Goal: Task Accomplishment & Management: Use online tool/utility

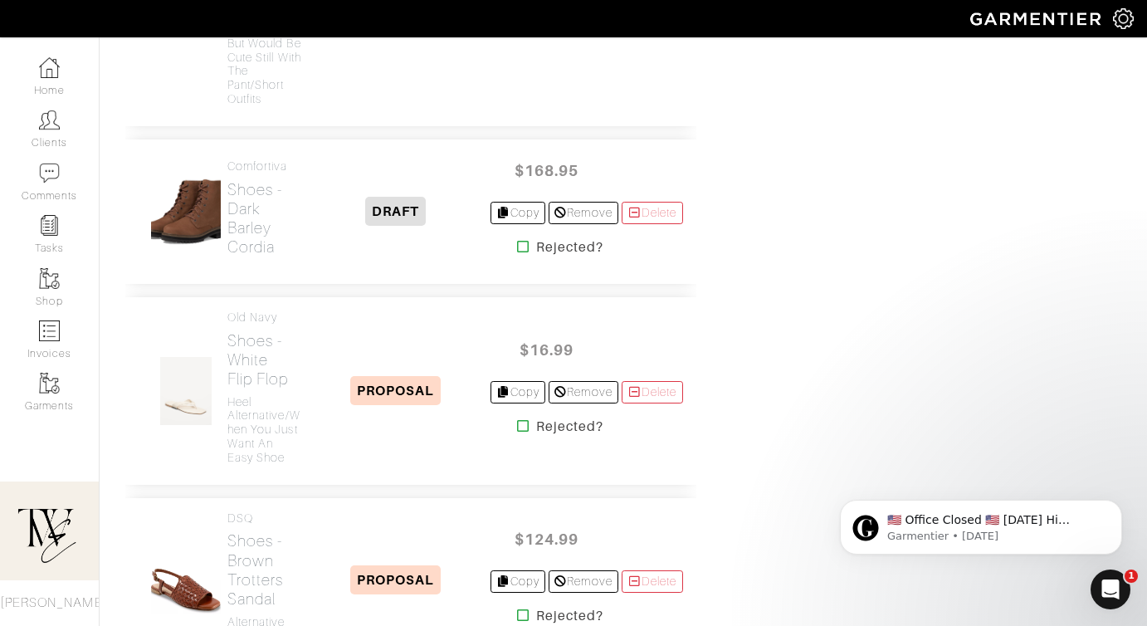
scroll to position [3990, 0]
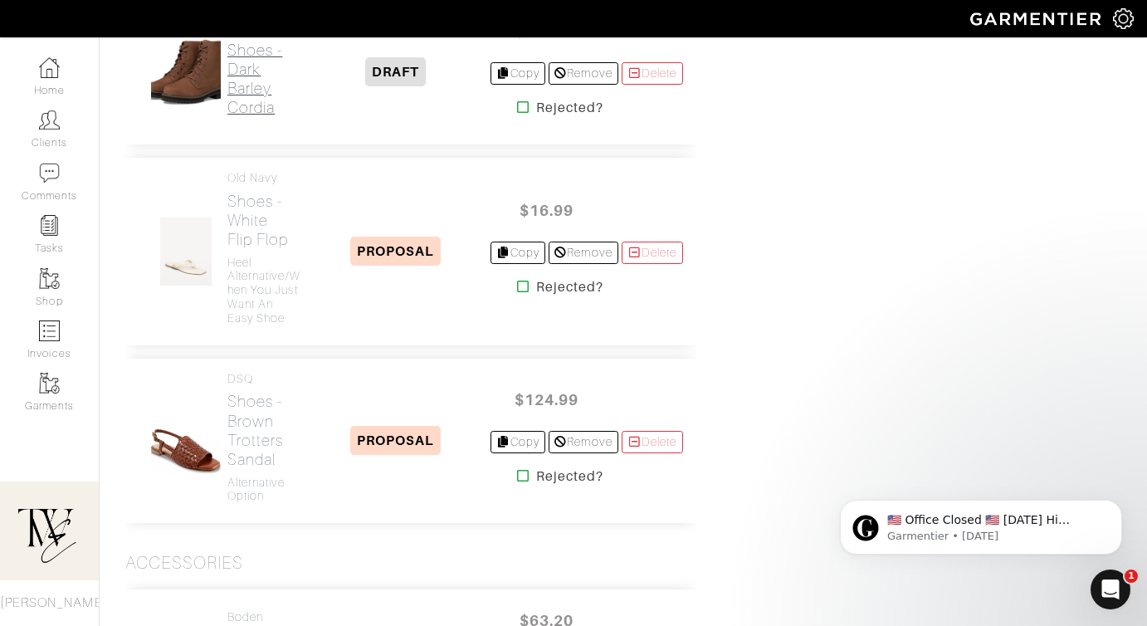
click at [243, 117] on h2 "Shoes - Dark Barley Cordia" at bounding box center [264, 79] width 75 height 76
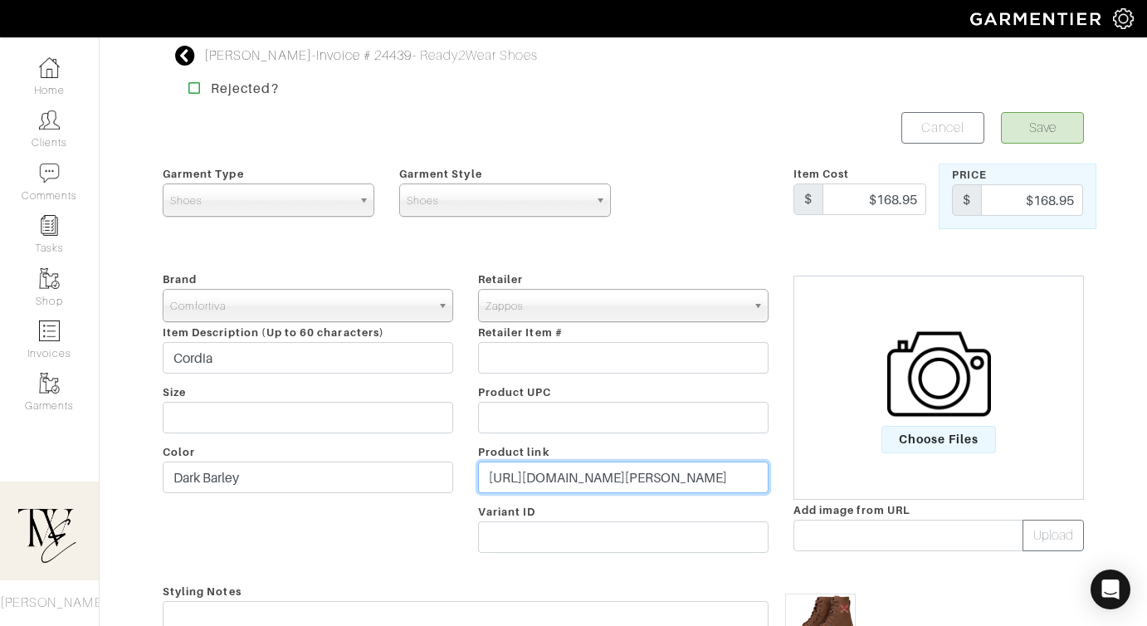
click at [551, 472] on input "https://www.zappos.com/p/womens-l-l-bean-camden-hill-boot-lace-up-dark-barley/p…" at bounding box center [623, 478] width 291 height 32
paste input "go.shopmy.us/p-24380767"
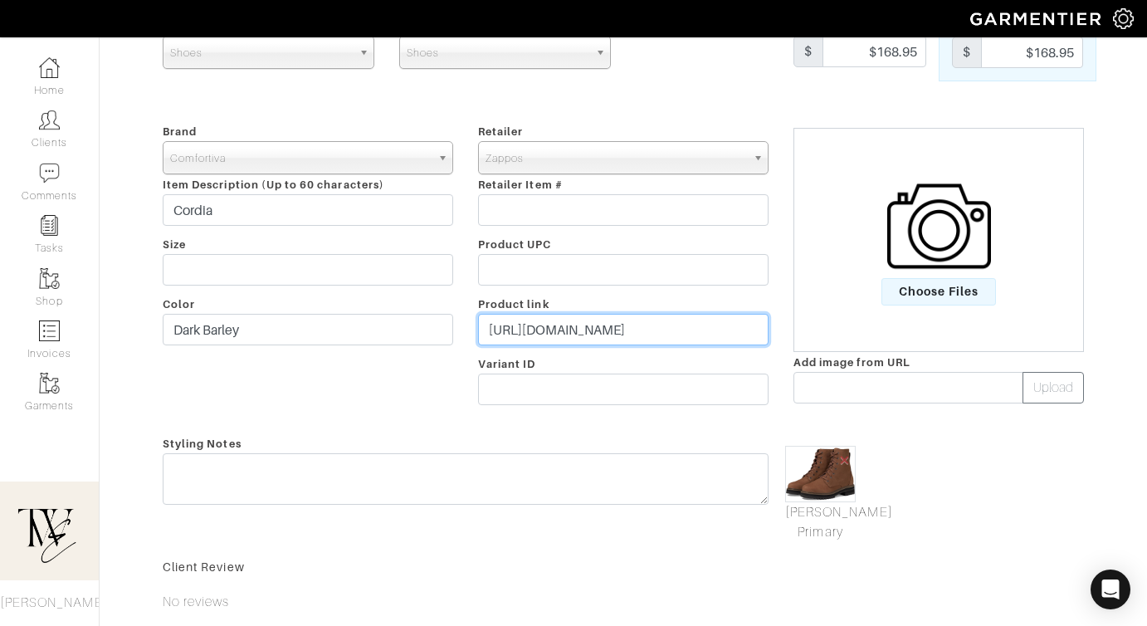
scroll to position [229, 0]
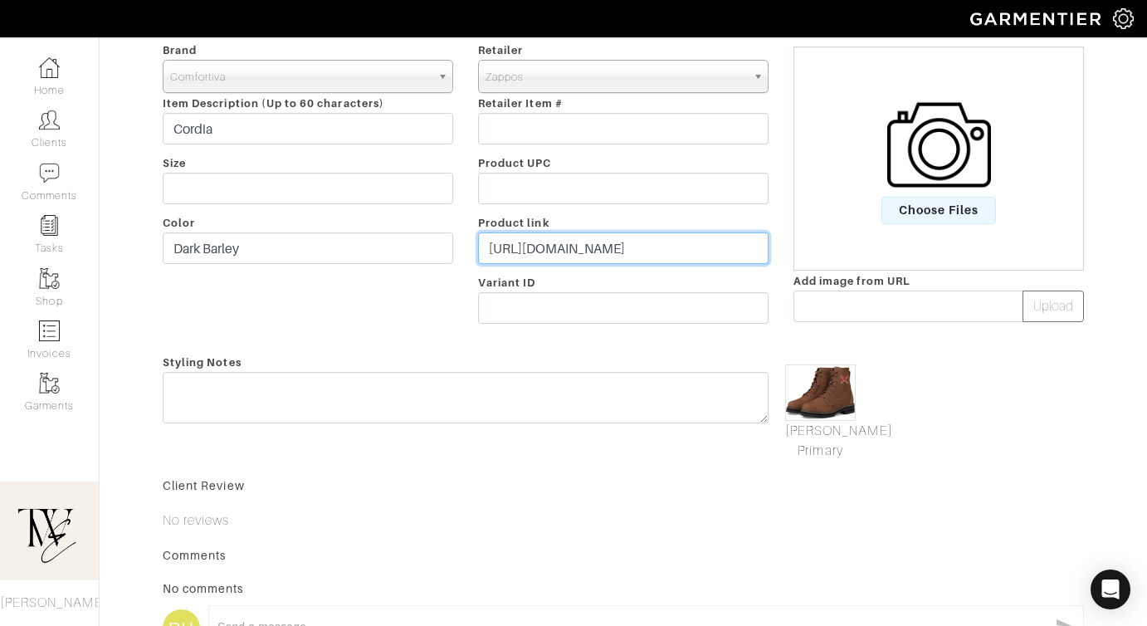
type input "https://go.shopmy.us/p-24380767"
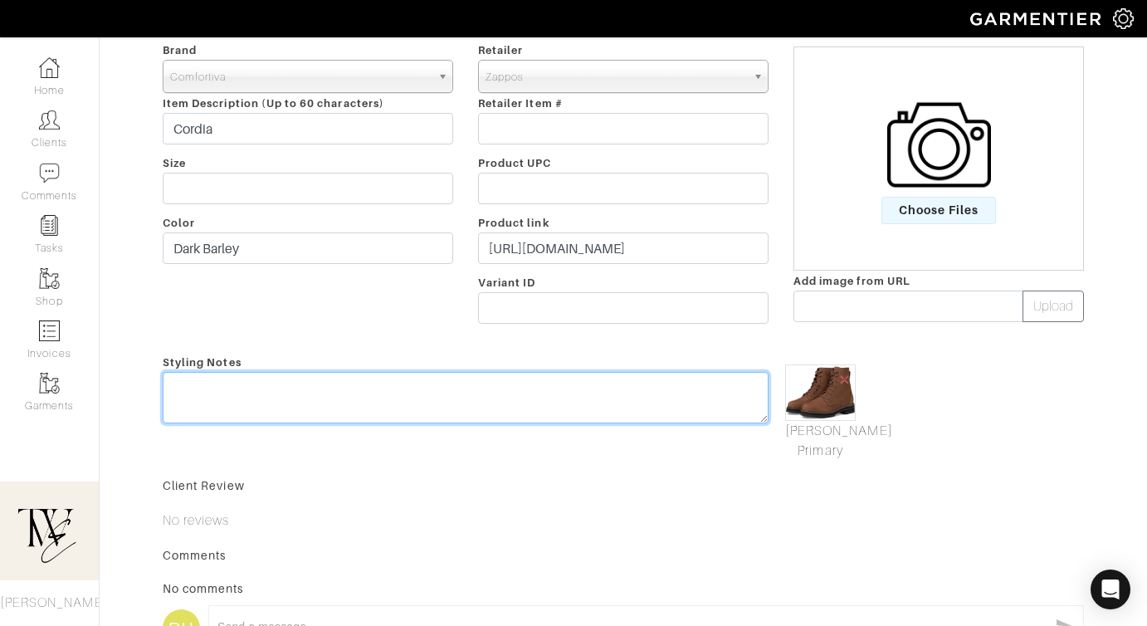
click at [553, 383] on div "Styling Notes" at bounding box center [465, 406] width 631 height 109
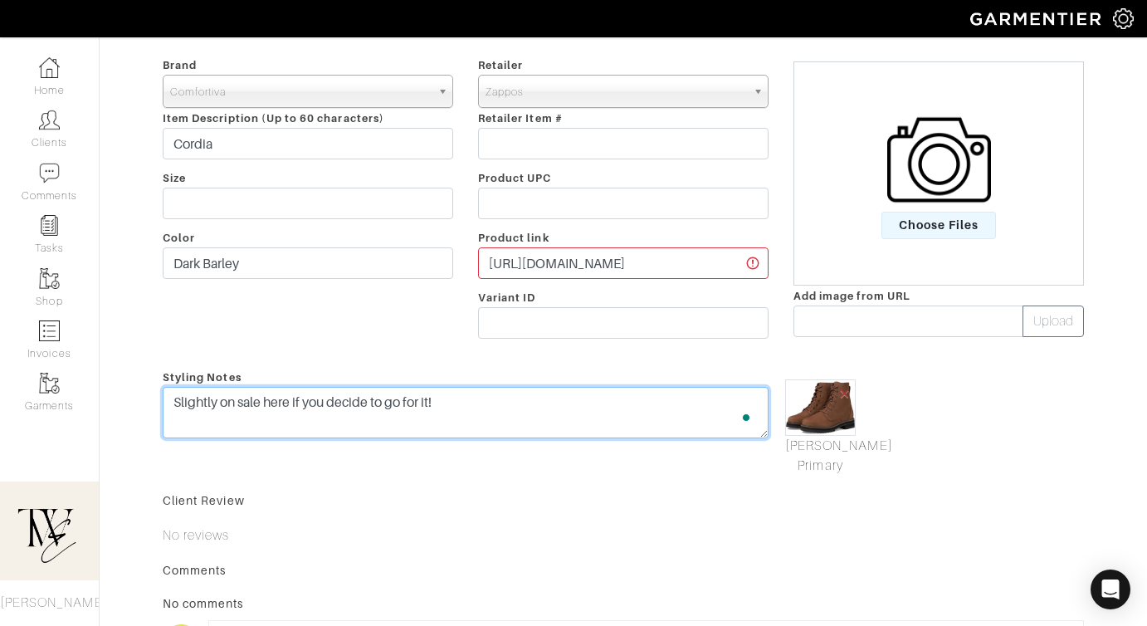
scroll to position [0, 0]
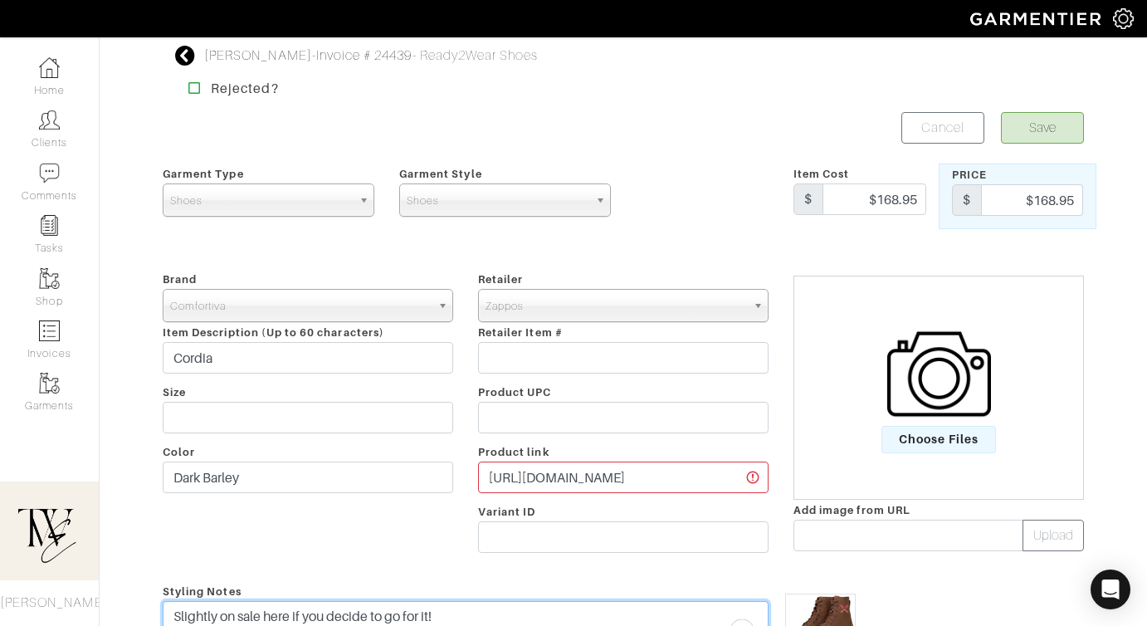
type textarea "Slightly on sale here if you decide to go for it!"
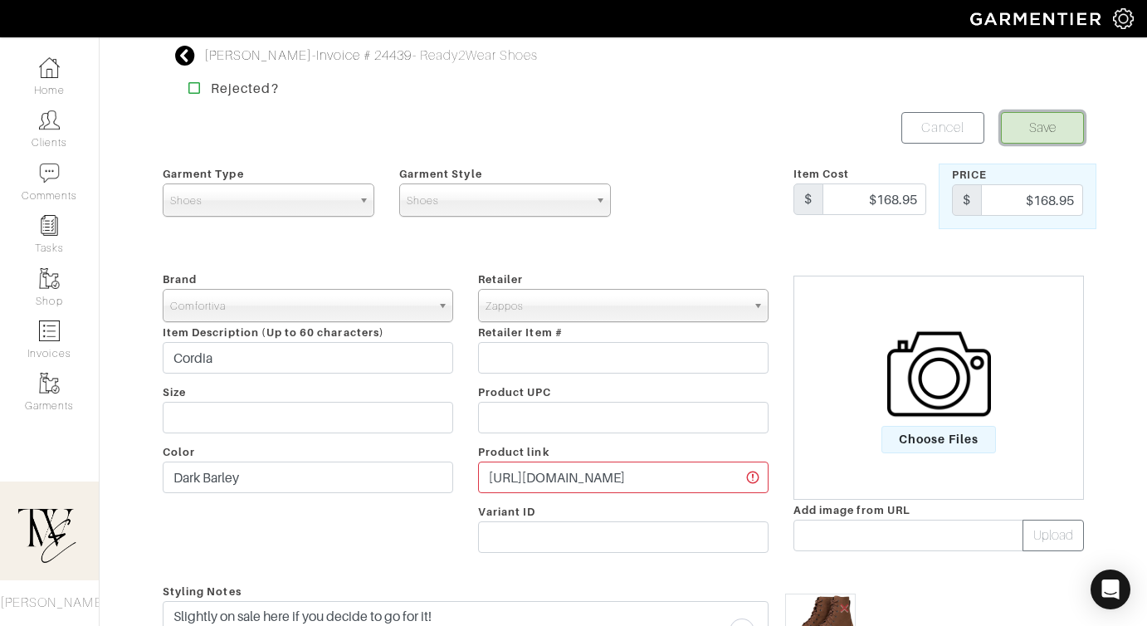
click at [1041, 132] on button "Save" at bounding box center [1042, 128] width 83 height 32
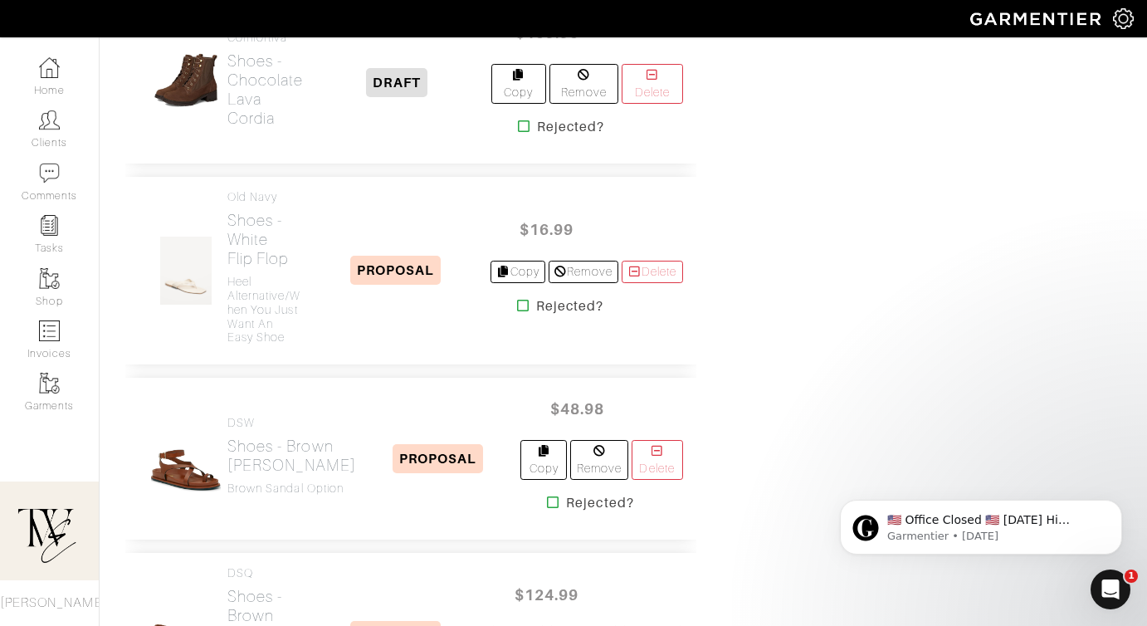
scroll to position [3013, 0]
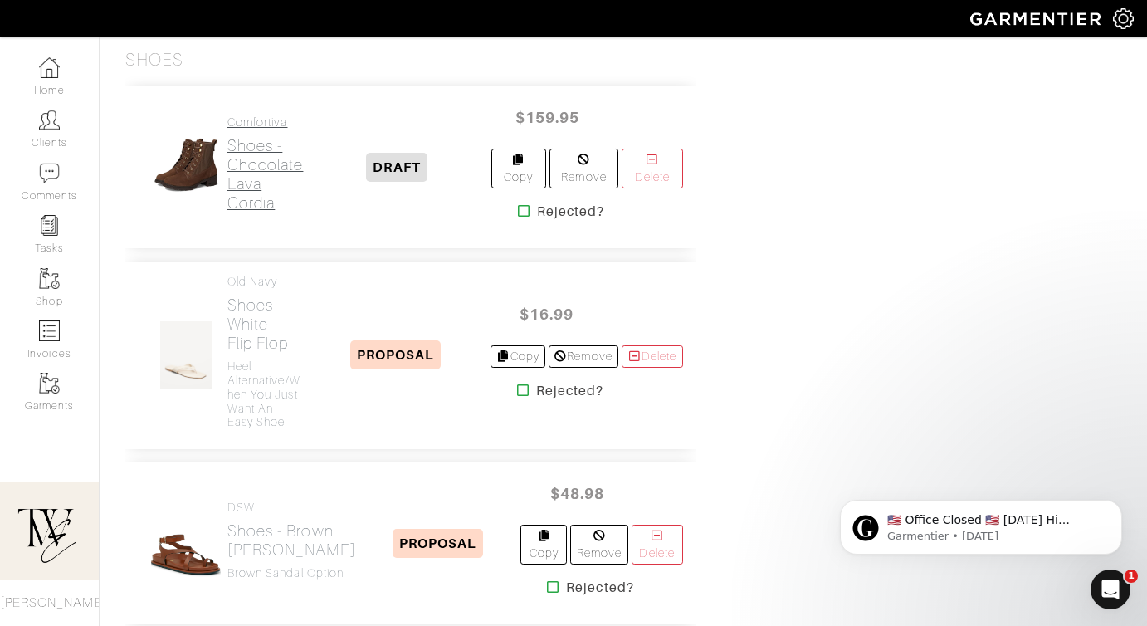
click at [264, 213] on h2 "Shoes - Chocolate Lava Cordia" at bounding box center [265, 174] width 76 height 76
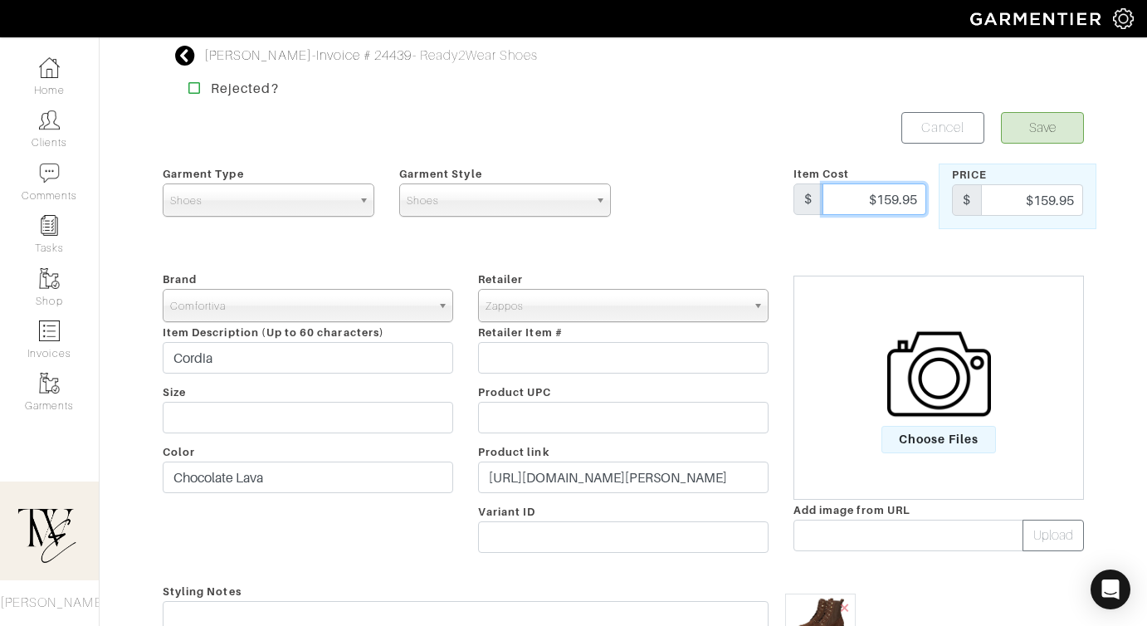
click at [859, 190] on input "$159.95" at bounding box center [875, 199] width 104 height 32
click at [862, 198] on input "$159.95" at bounding box center [875, 199] width 104 height 32
type input "119"
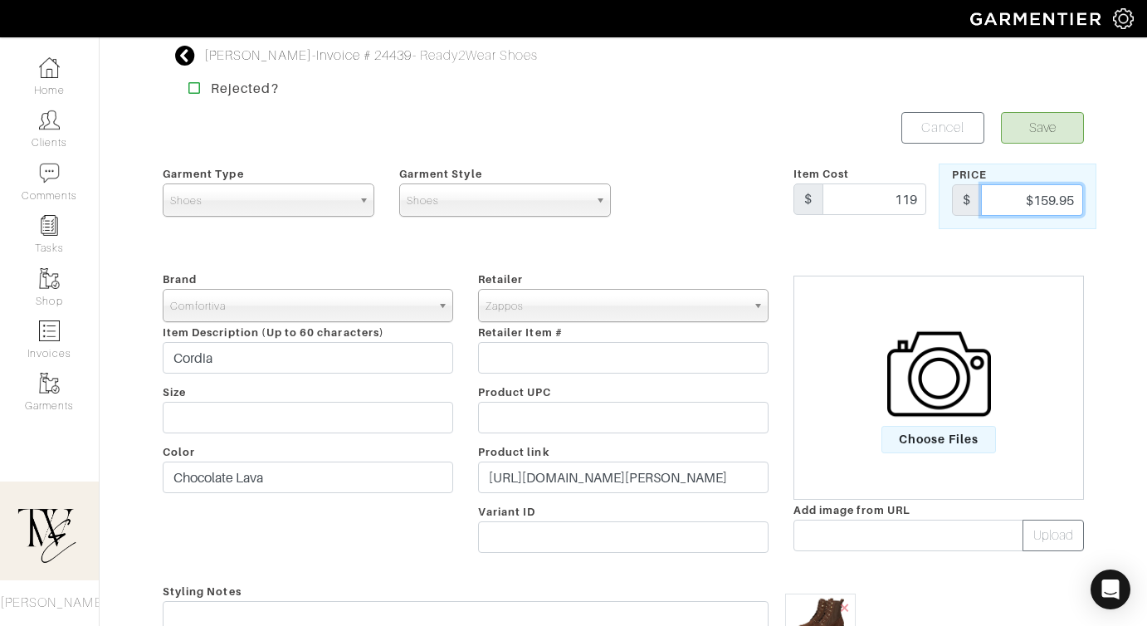
click at [1012, 200] on input "$159.95" at bounding box center [1032, 200] width 102 height 32
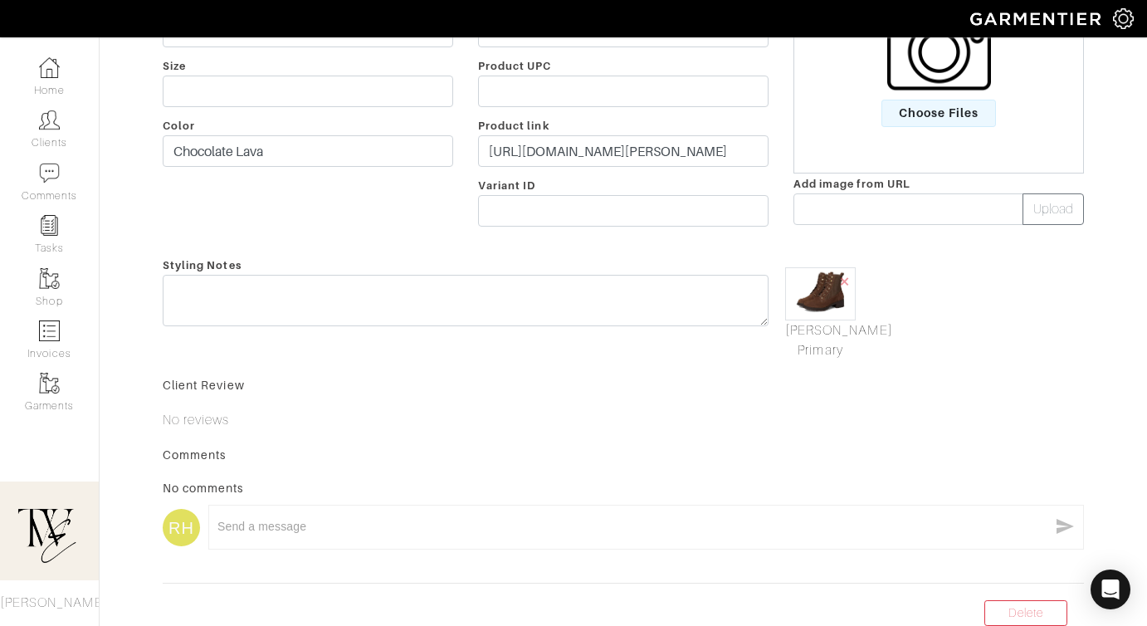
type input "119"
click at [712, 152] on input "https://www.zappos.com/p/womens-cole-haan-camea-waterproof-combat-boot-2-chocol…" at bounding box center [623, 151] width 291 height 32
paste input "go.shopmy.us/p-24381254"
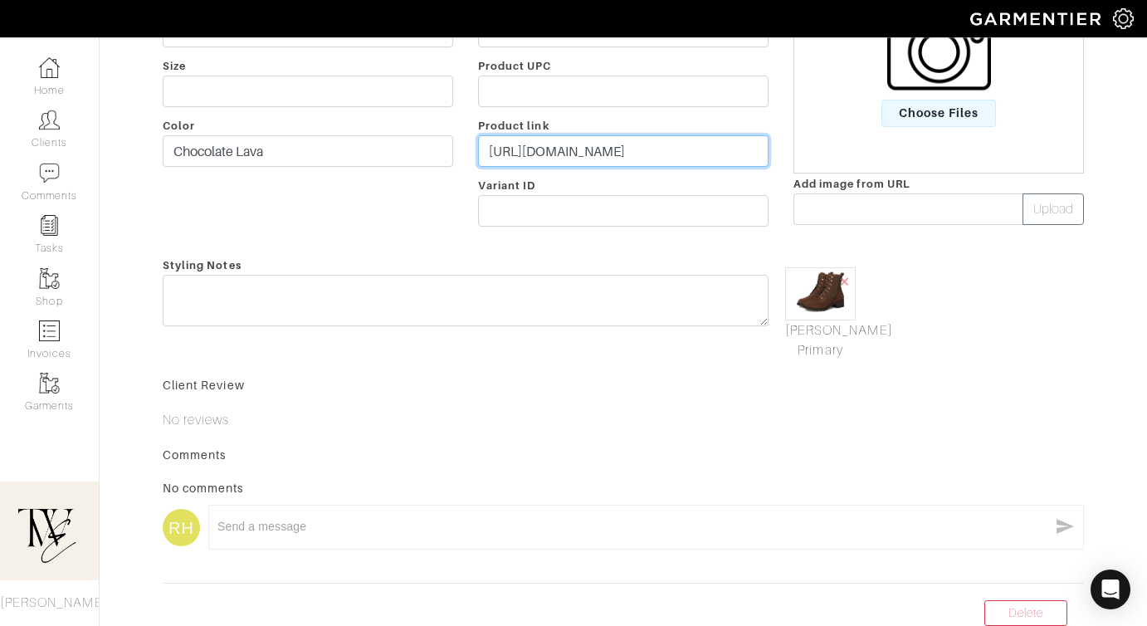
type input "https://go.shopmy.us/p-24381254"
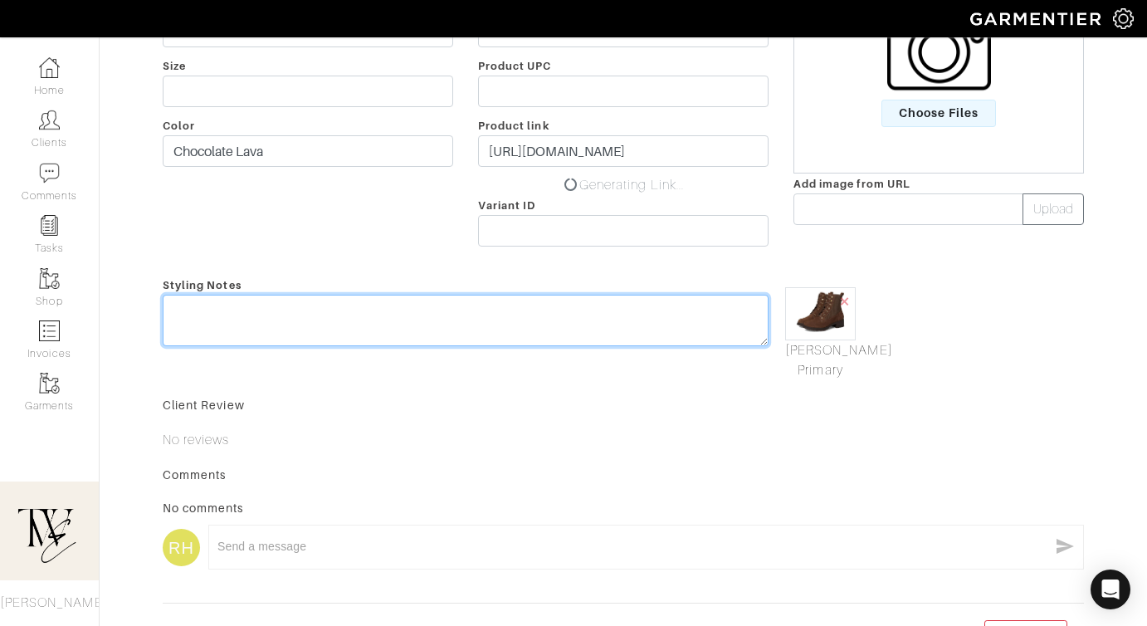
click at [654, 297] on textarea at bounding box center [466, 320] width 606 height 51
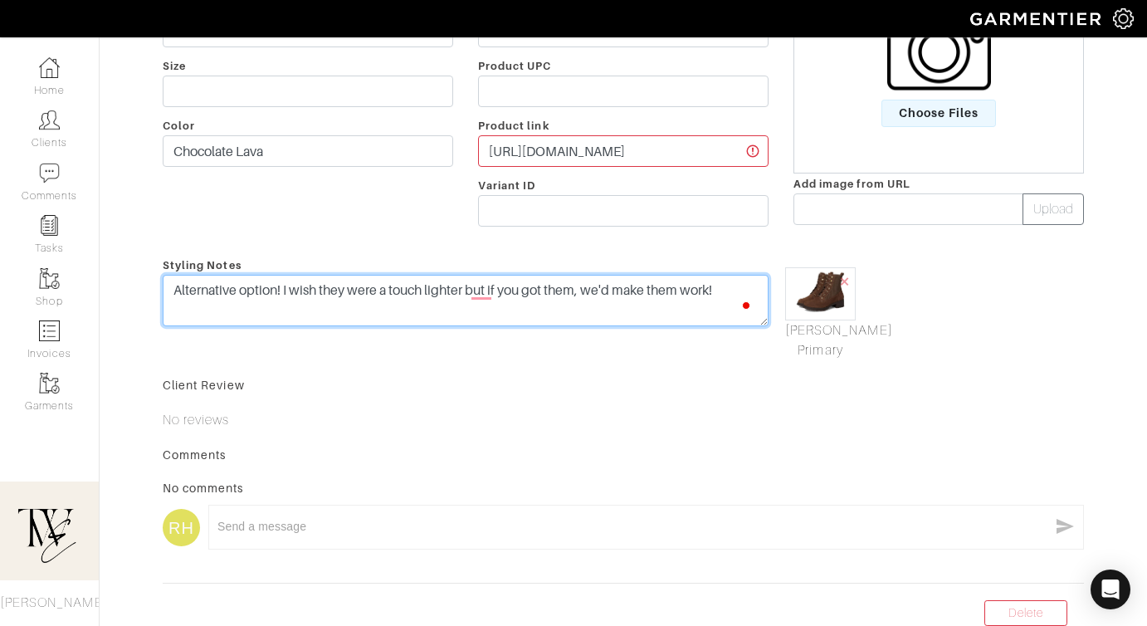
scroll to position [0, 0]
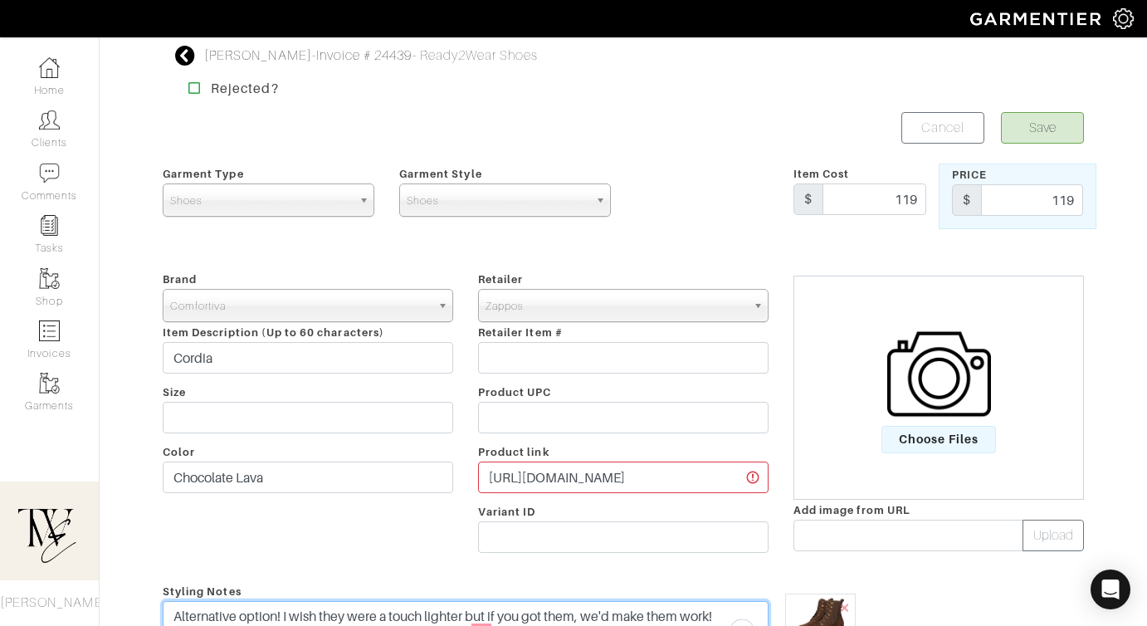
type textarea "Alternative option! I wish they were a touch lighter but if you got them, we'd …"
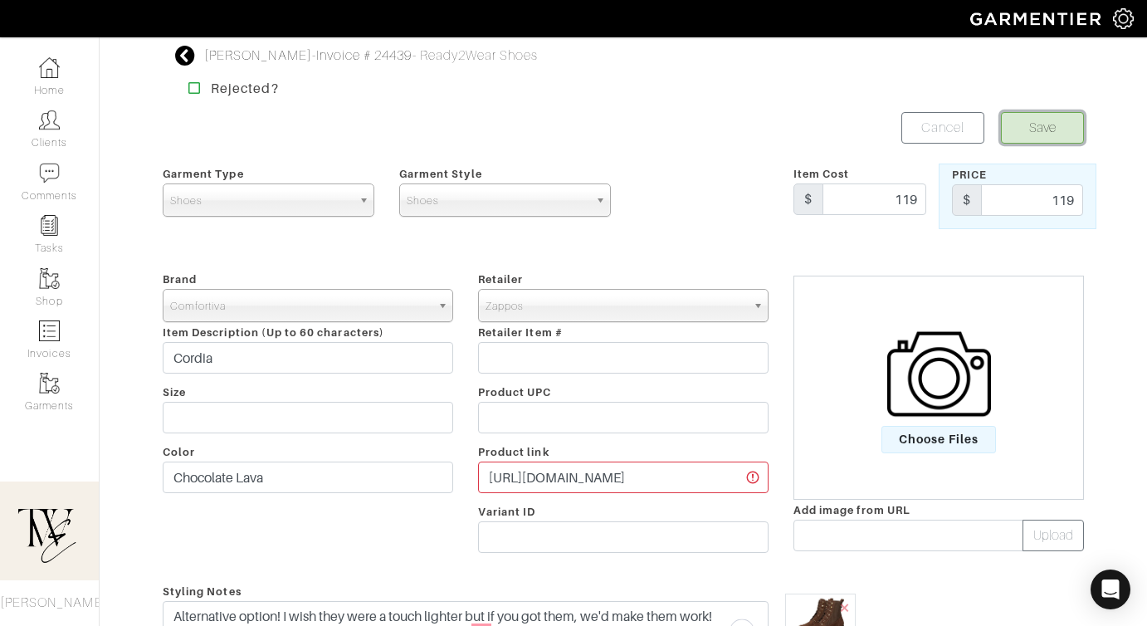
click at [1050, 122] on button "Save" at bounding box center [1042, 128] width 83 height 32
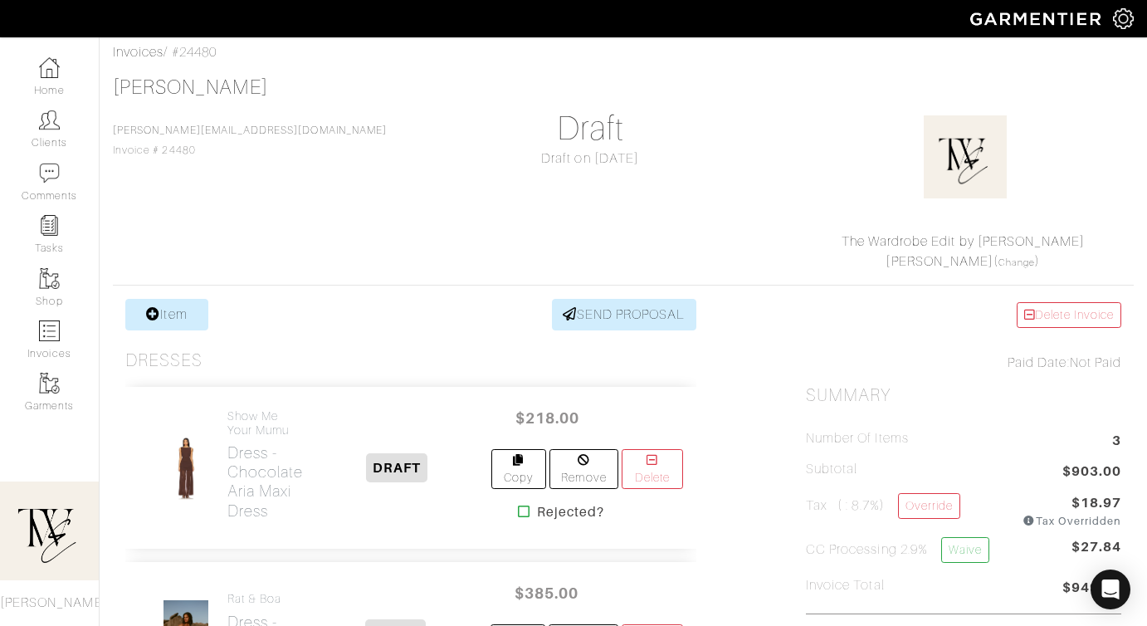
scroll to position [413, 0]
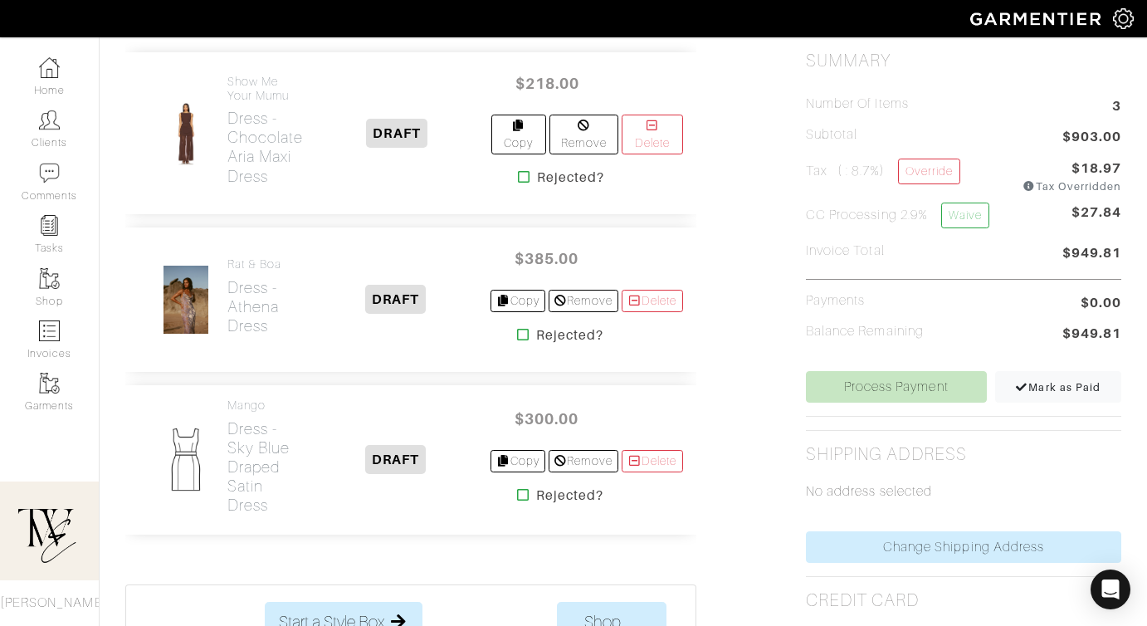
click at [276, 392] on div "Mango Dress - Sky Blue Draped Satin Dress DRAFT $300.00 Copy Remove [GEOGRAPHIC…" at bounding box center [410, 459] width 571 height 149
click at [266, 445] on h2 "Dress - Sky Blue Draped Satin Dress" at bounding box center [264, 466] width 75 height 95
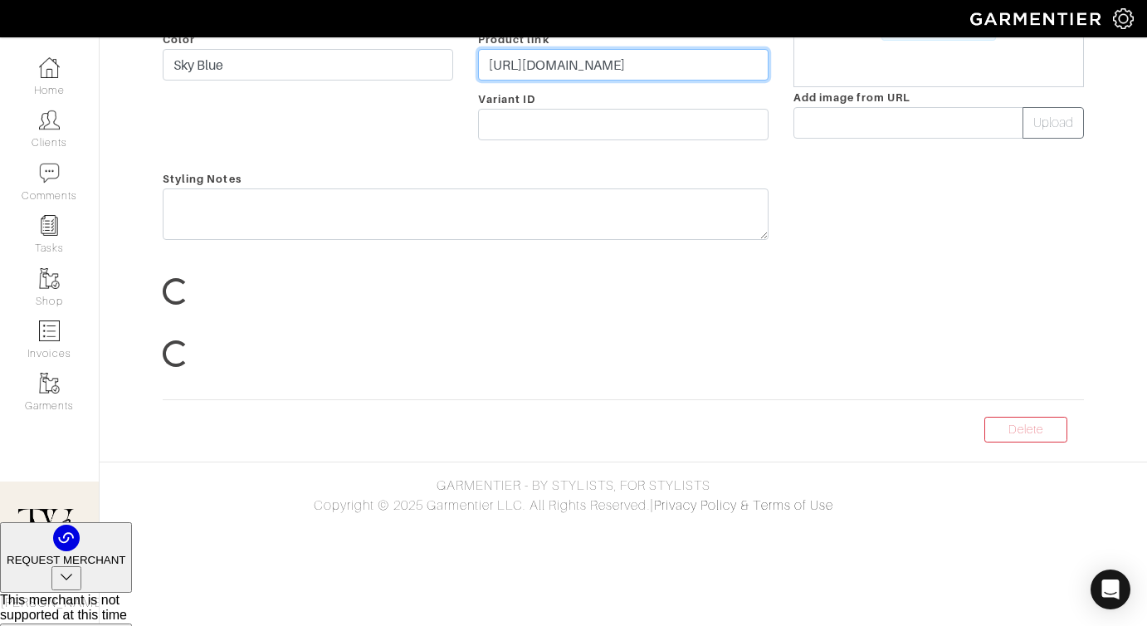
click at [614, 81] on input "https://shop.mango.com/us/en/p/women/dresses-and-jumpsuits/dresses/draped-satin…" at bounding box center [623, 65] width 291 height 32
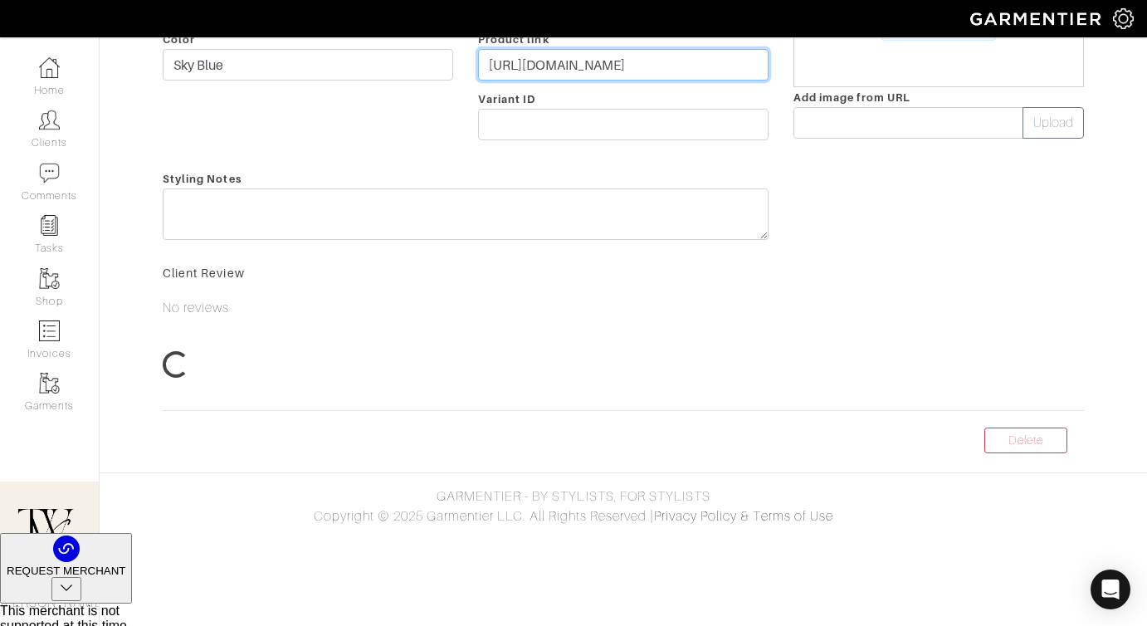
click at [614, 81] on input "https://shop.mango.com/us/en/p/women/dresses-and-jumpsuits/dresses/draped-satin…" at bounding box center [623, 65] width 291 height 32
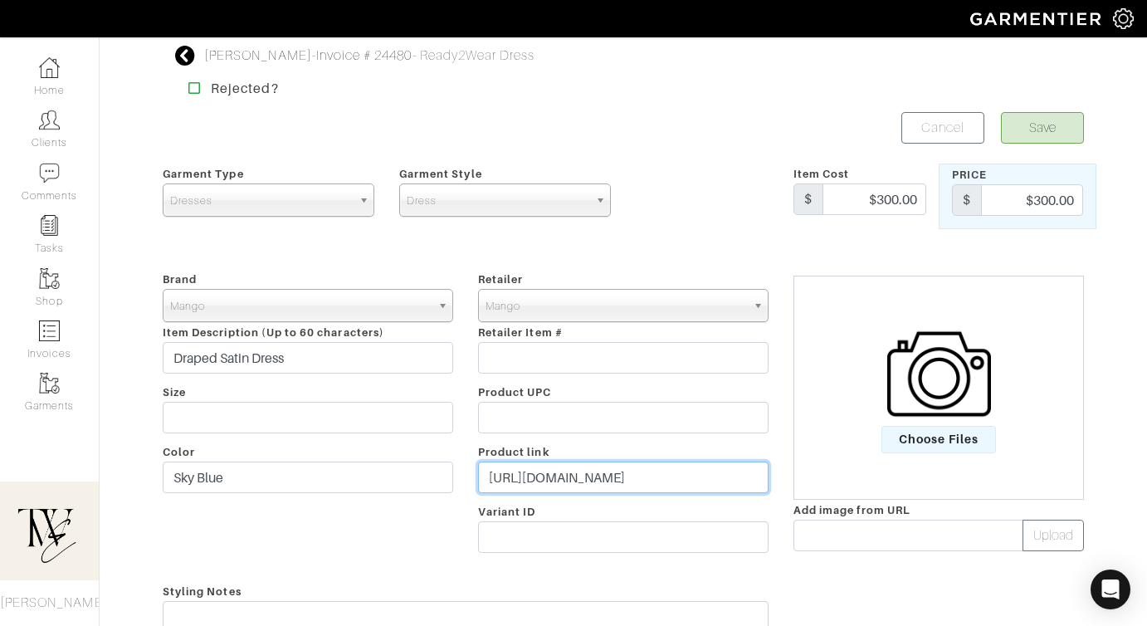
paste input "go.shopmy.us/p-24383728"
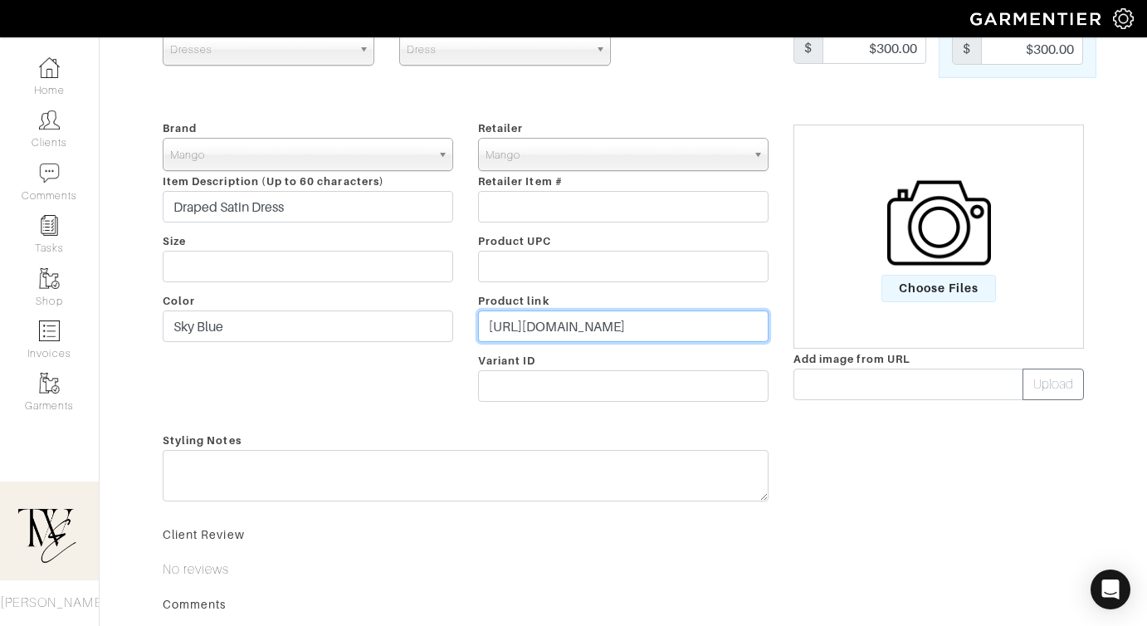
scroll to position [238, 0]
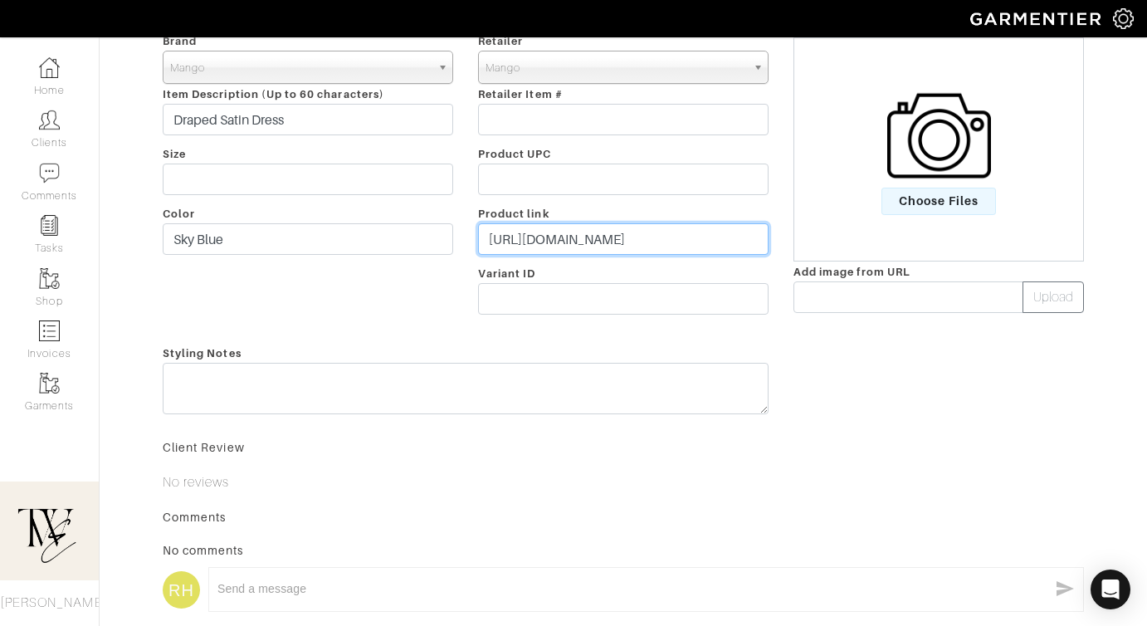
type input "https://go.shopmy.us/p-24383728"
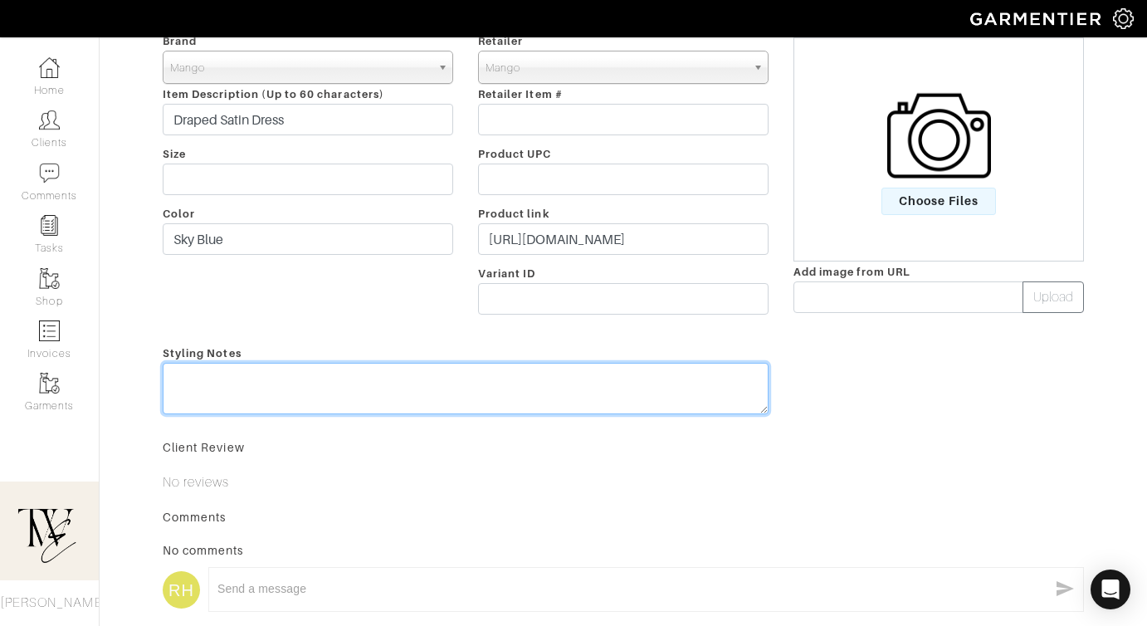
click at [603, 377] on div "Styling Notes" at bounding box center [465, 383] width 631 height 80
type textarea "This is gorgeous and the perfect cocktail/formal mix!"
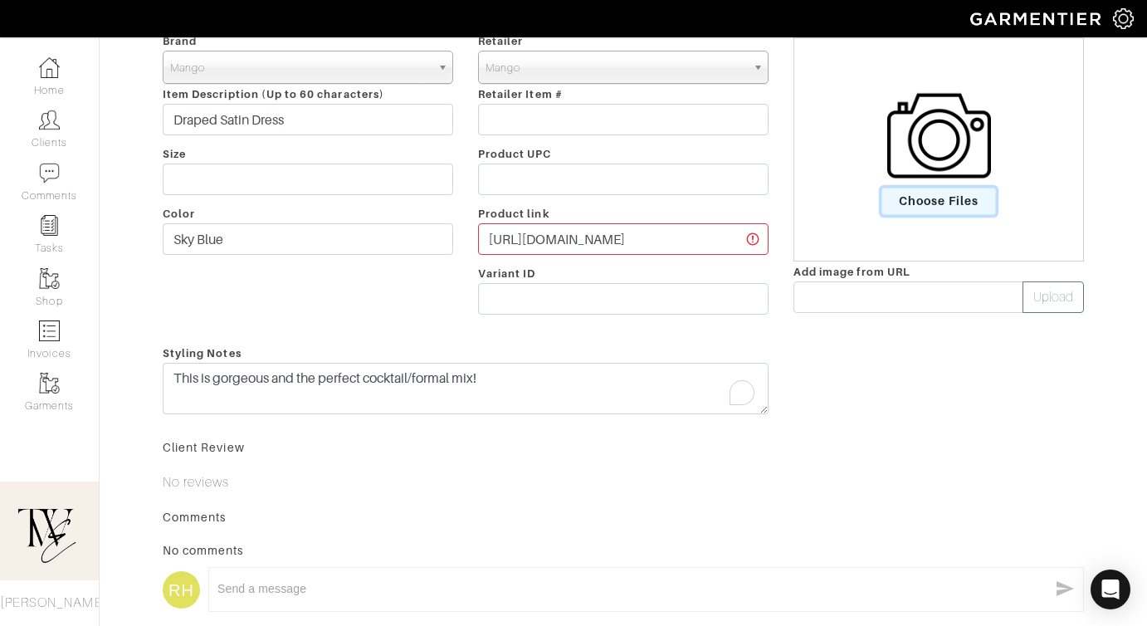
click at [942, 201] on span "Choose Files" at bounding box center [939, 201] width 115 height 27
click at [0, 0] on input "Choose Files" at bounding box center [0, 0] width 0 height 0
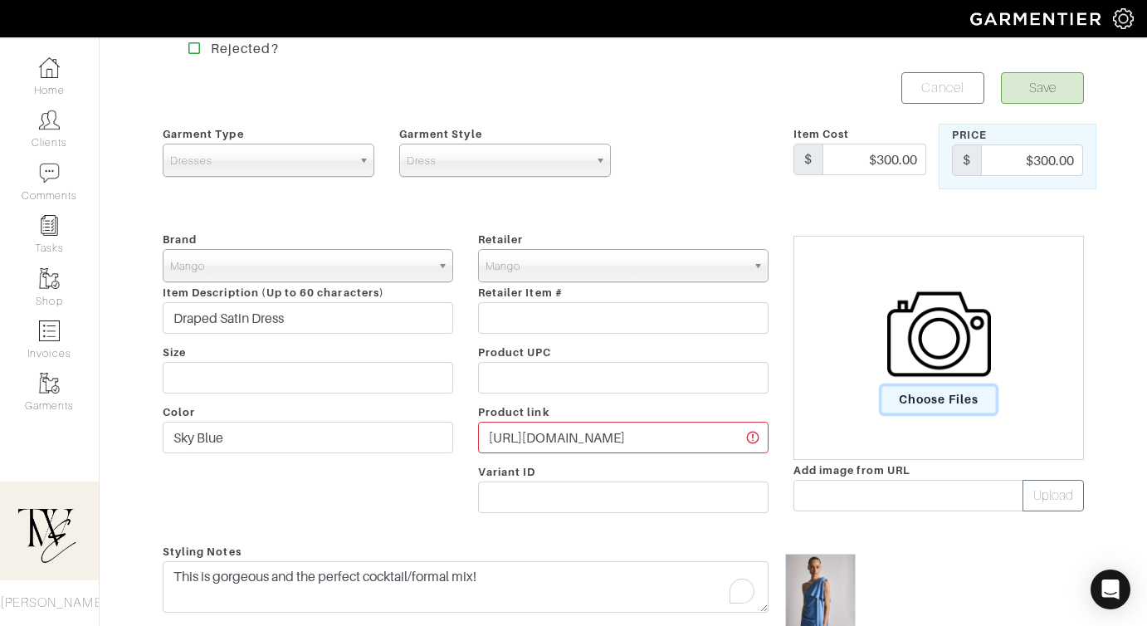
scroll to position [0, 0]
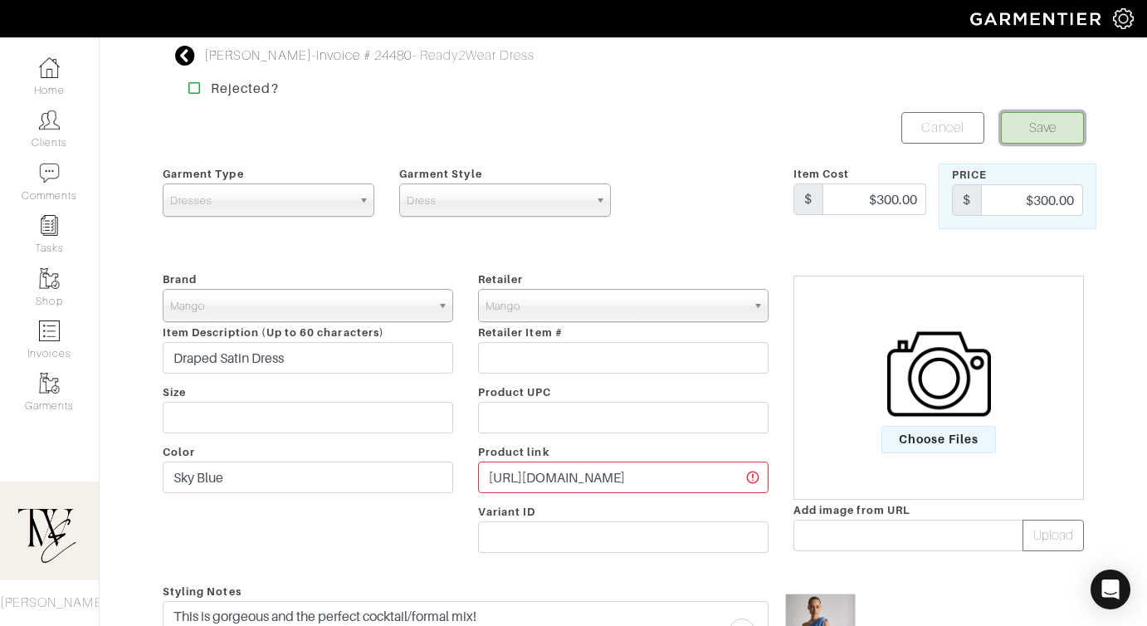
click at [1015, 139] on button "Save" at bounding box center [1042, 128] width 83 height 32
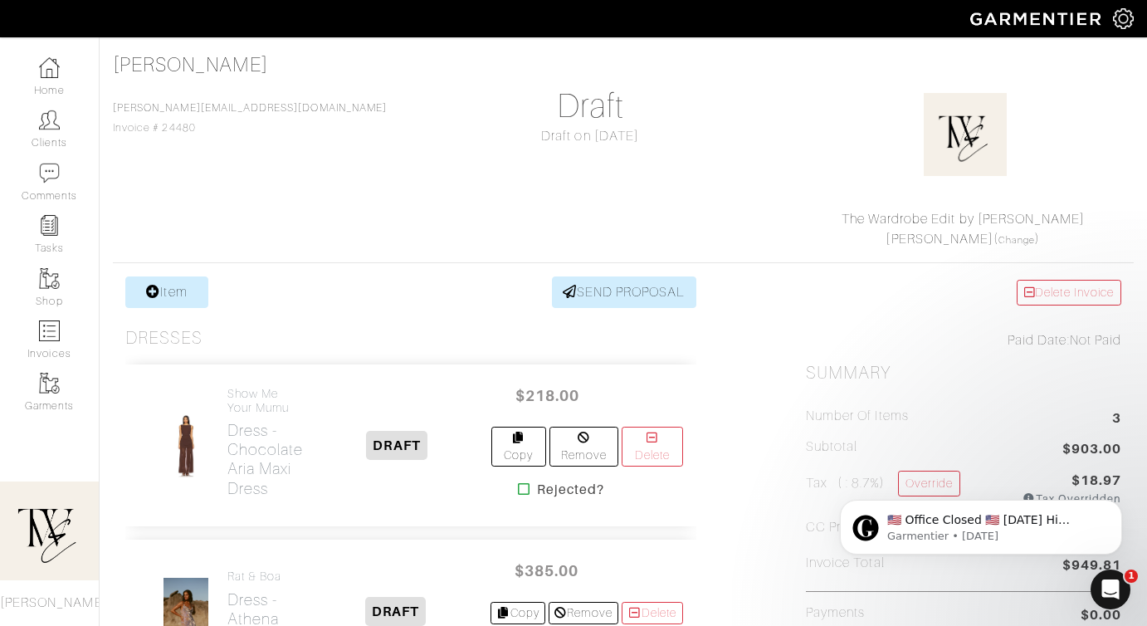
scroll to position [125, 0]
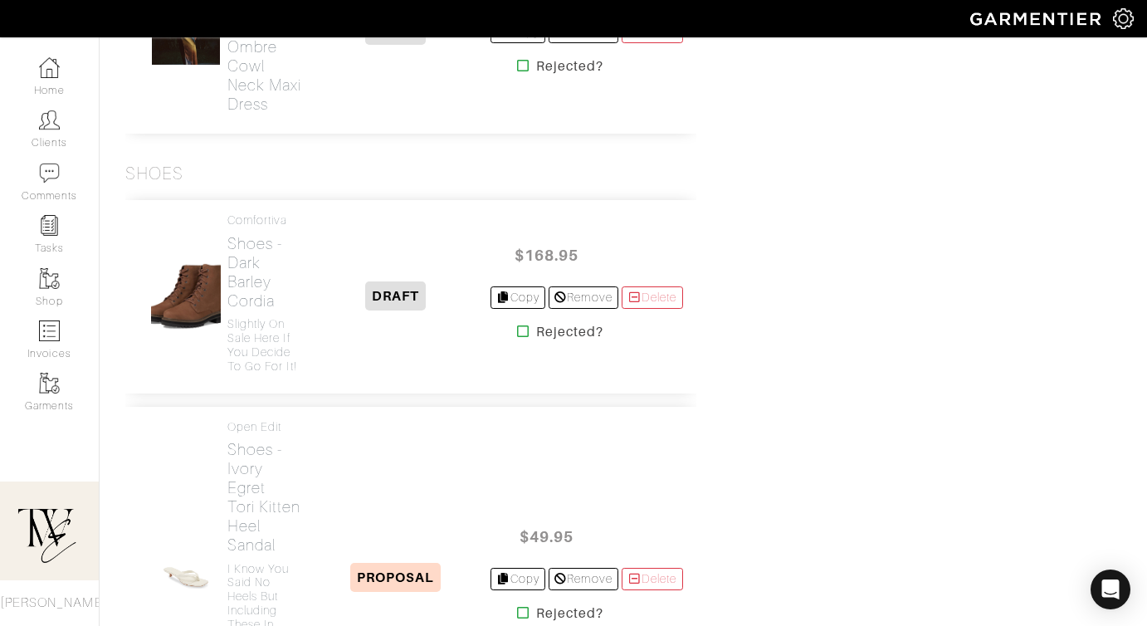
scroll to position [3167, 0]
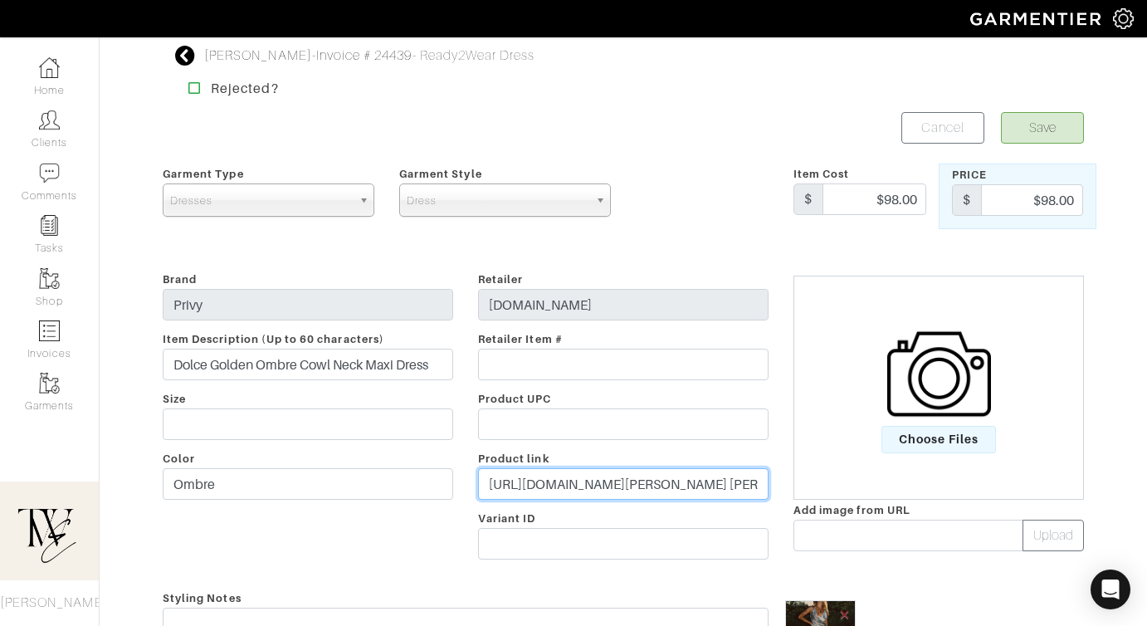
click at [575, 482] on input "[URL][DOMAIN_NAME][PERSON_NAME] [PERSON_NAME]=[PERSON_NAME]=[DOMAIN_NAME]&smscl…" at bounding box center [623, 484] width 291 height 32
paste input "[DOMAIN_NAME][URL]"
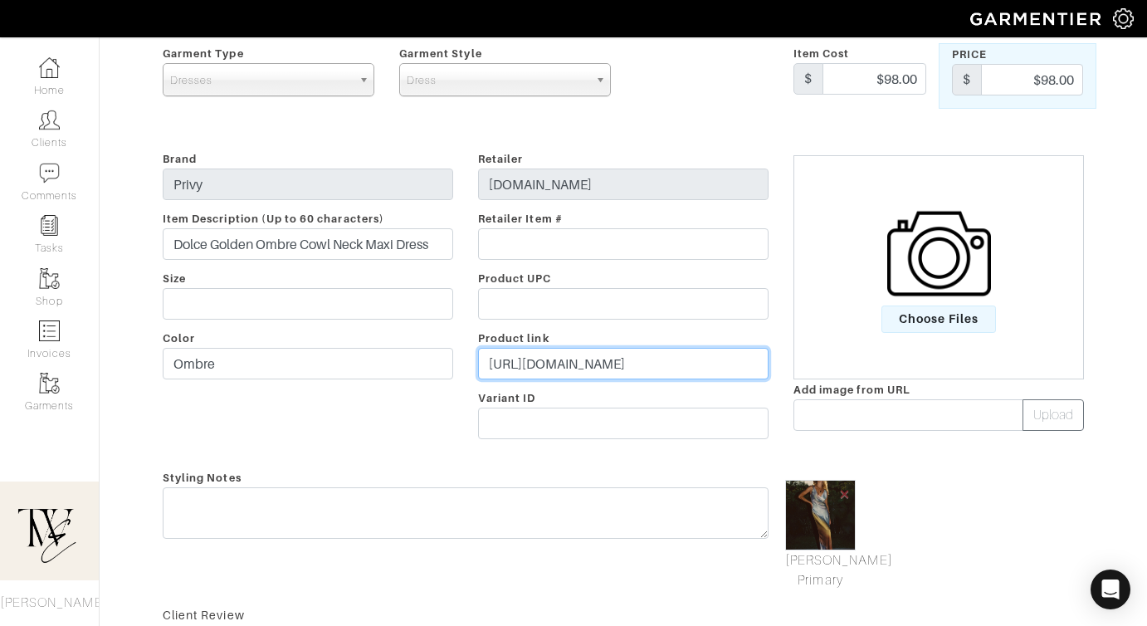
type input "[URL][DOMAIN_NAME]"
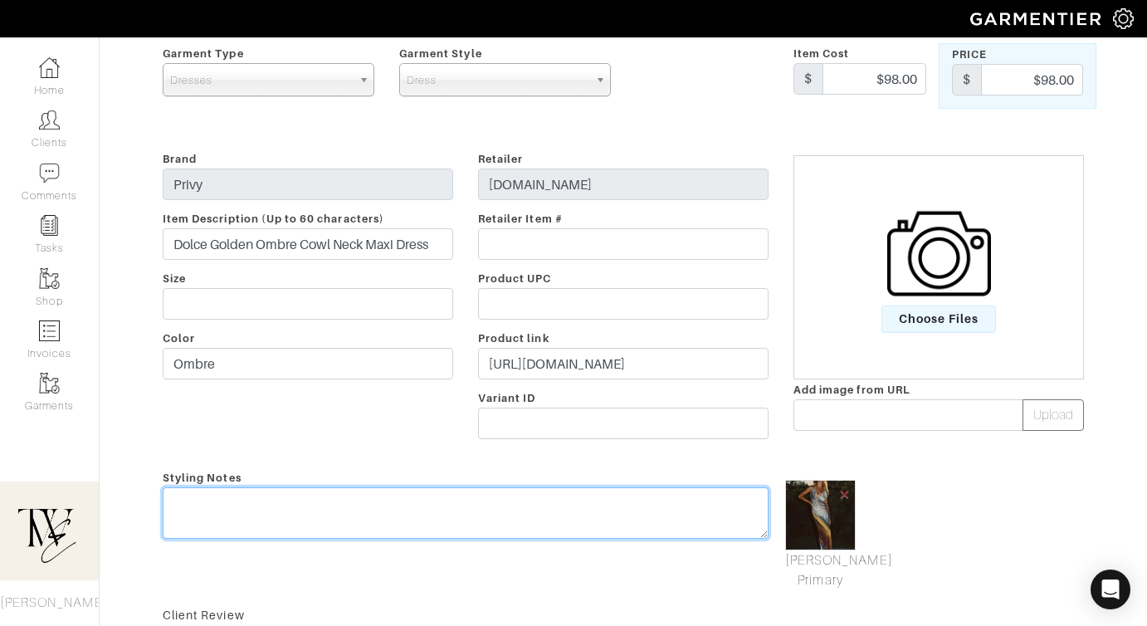
click at [550, 503] on div "Styling Notes" at bounding box center [465, 528] width 631 height 123
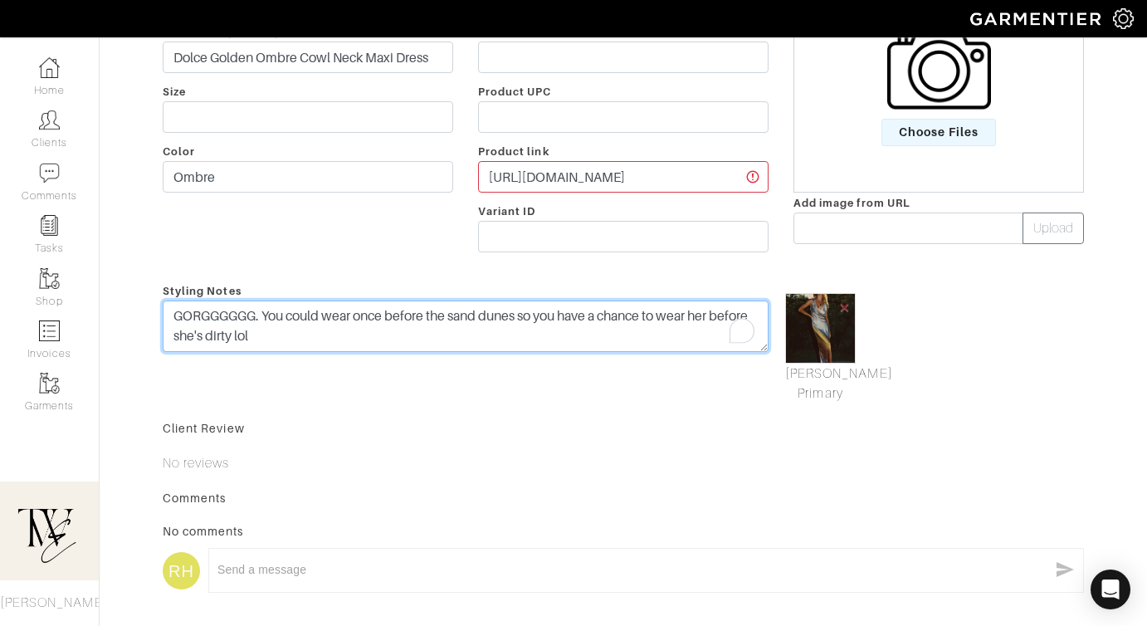
scroll to position [0, 0]
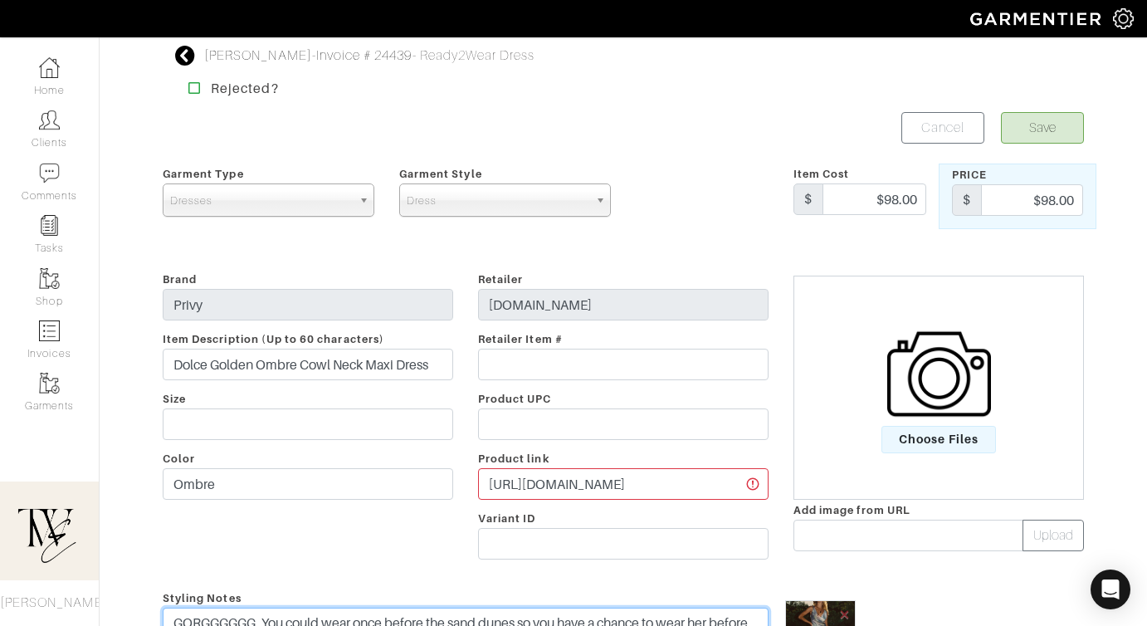
type textarea "GORGGGGGG. You could wear once before the sand dunes so you have a chance to we…"
click at [1052, 114] on button "Save" at bounding box center [1042, 128] width 83 height 32
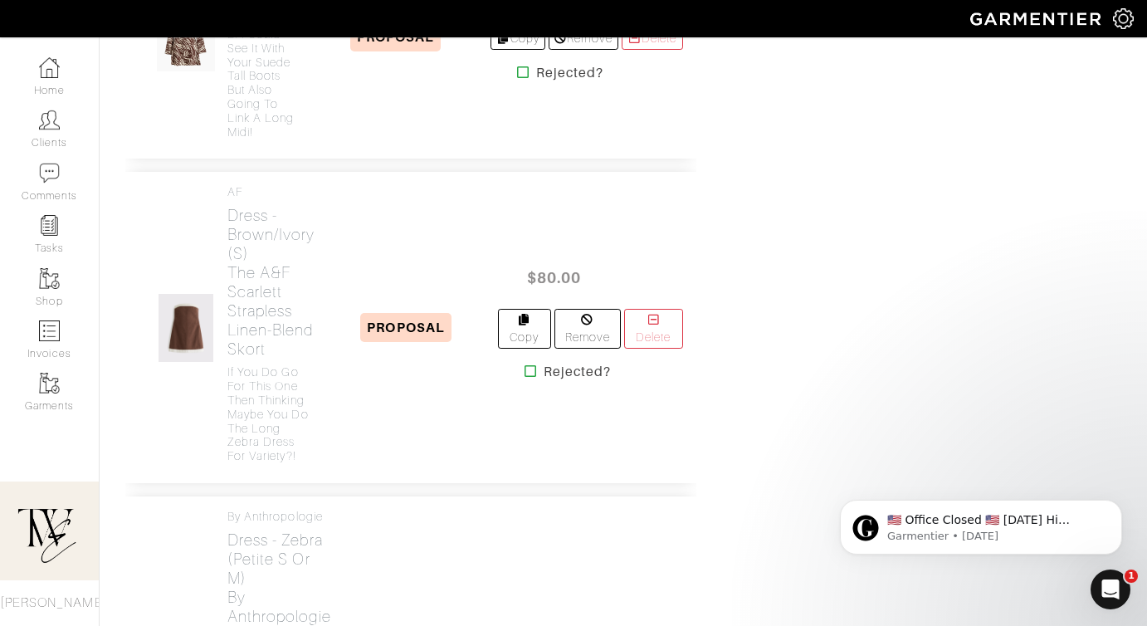
scroll to position [2016, 0]
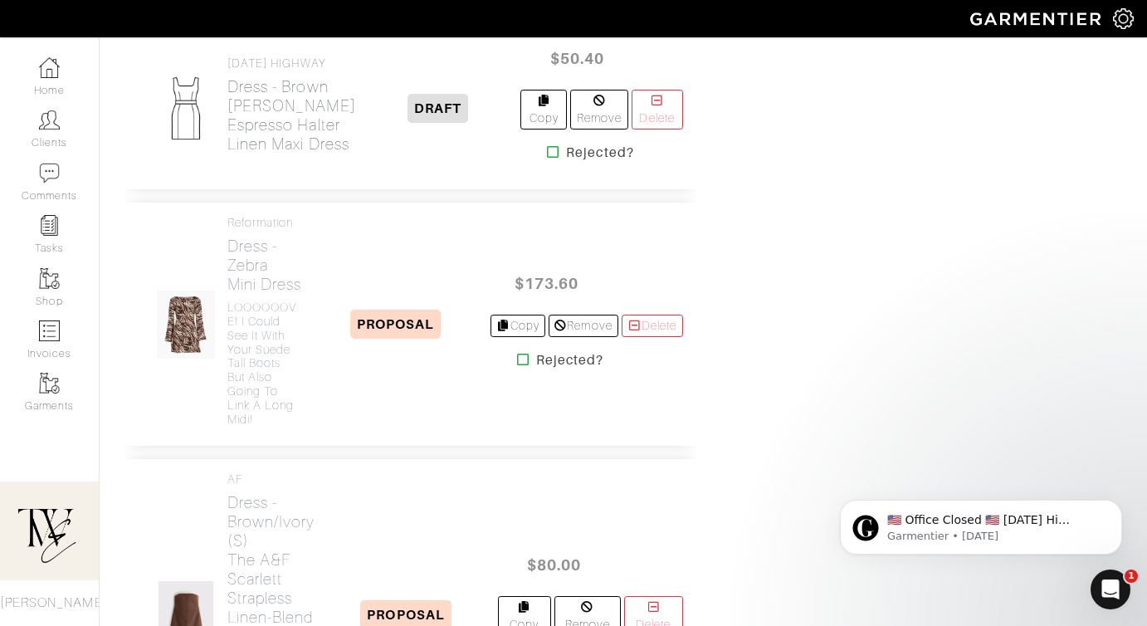
click at [252, 154] on h2 "Dress - [PERSON_NAME] Espresso Halter Linen Maxi Dress" at bounding box center [291, 115] width 129 height 76
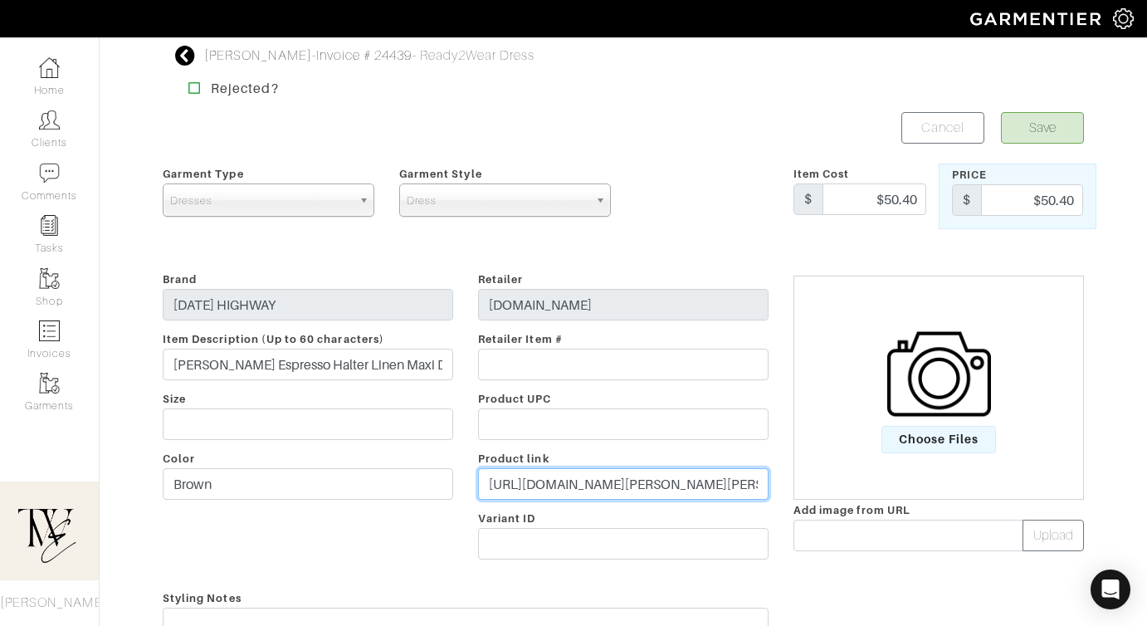
click at [577, 472] on input "[URL][DOMAIN_NAME][PERSON_NAME][PERSON_NAME] [PERSON_NAME]=[PERSON_NAME]=[DOMAI…" at bounding box center [623, 484] width 291 height 32
paste input "[DOMAIN_NAME][URL]"
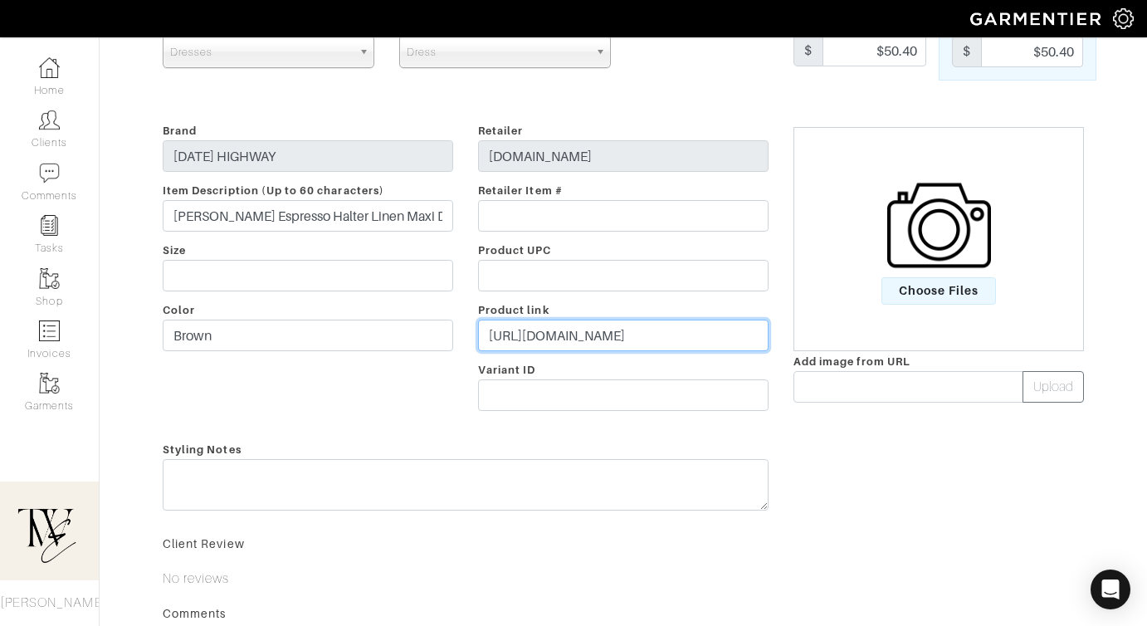
scroll to position [147, 0]
type input "[URL][DOMAIN_NAME]"
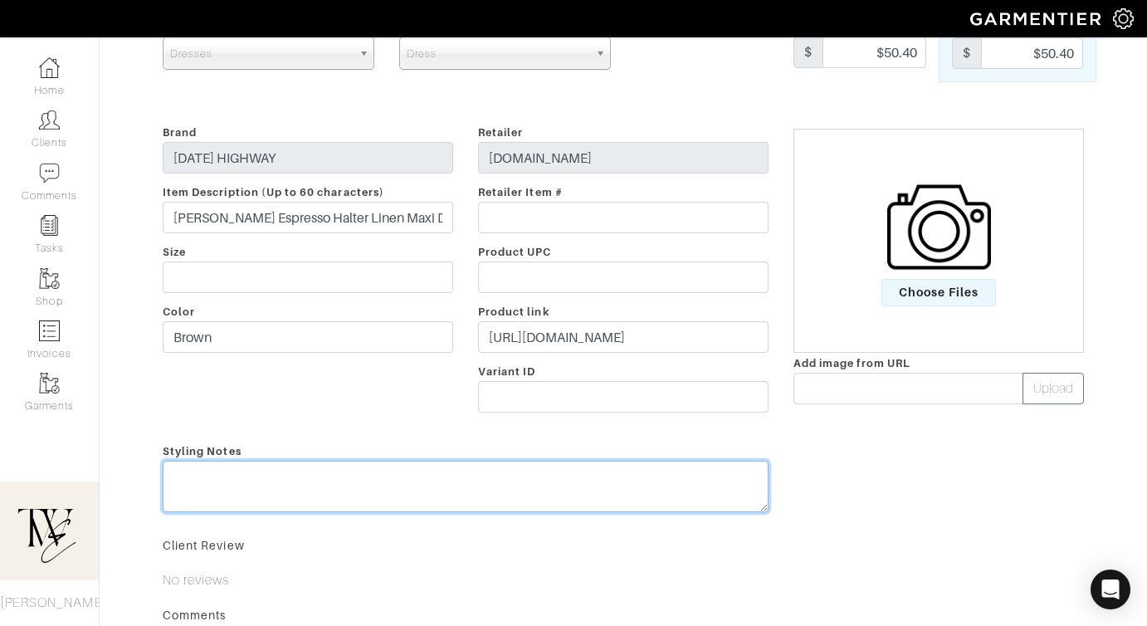
click at [577, 472] on div "Styling Notes" at bounding box center [465, 481] width 631 height 80
type textarea "Also gorg and lightweight! Could pair your scarf with it for a pop of color"
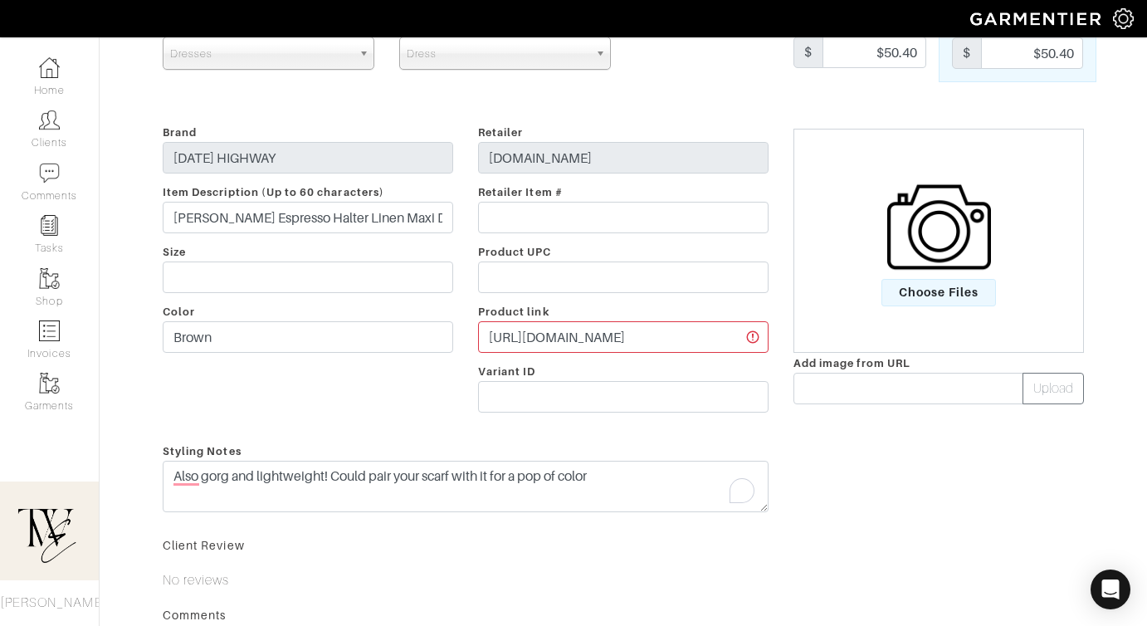
click at [920, 276] on img at bounding box center [940, 227] width 104 height 104
click at [0, 0] on input "Choose Files" at bounding box center [0, 0] width 0 height 0
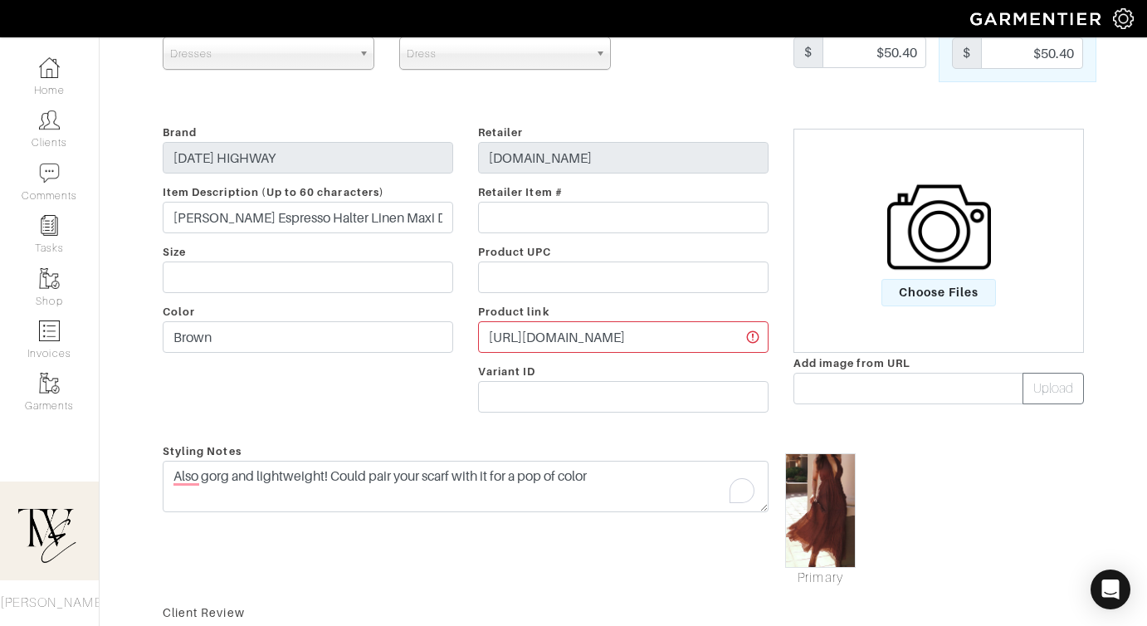
scroll to position [0, 0]
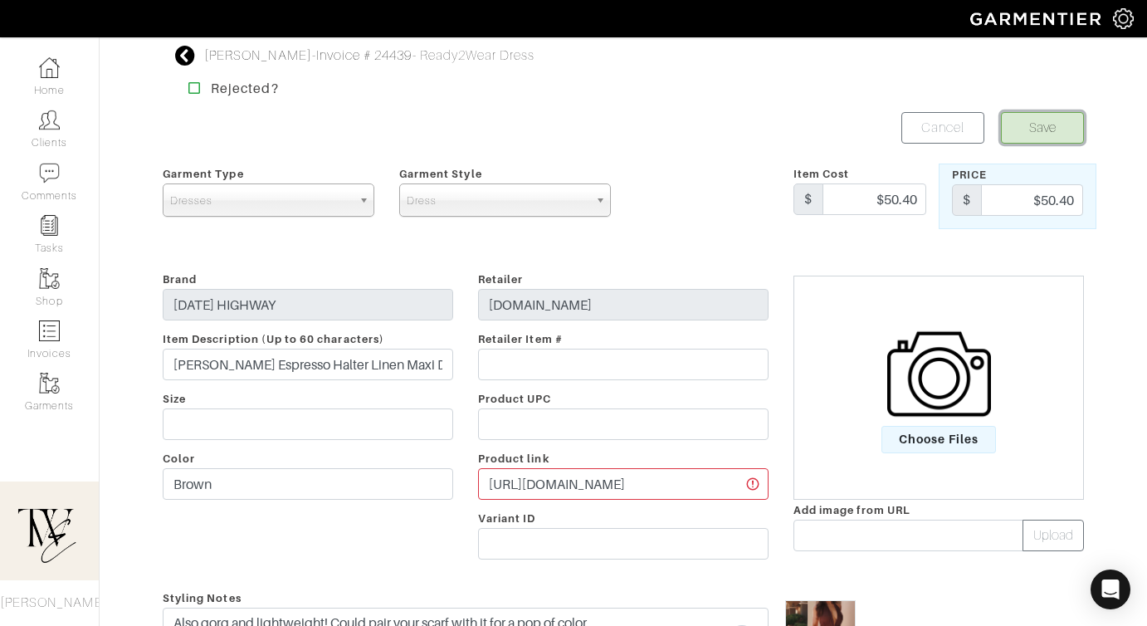
click at [1027, 133] on button "Save" at bounding box center [1042, 128] width 83 height 32
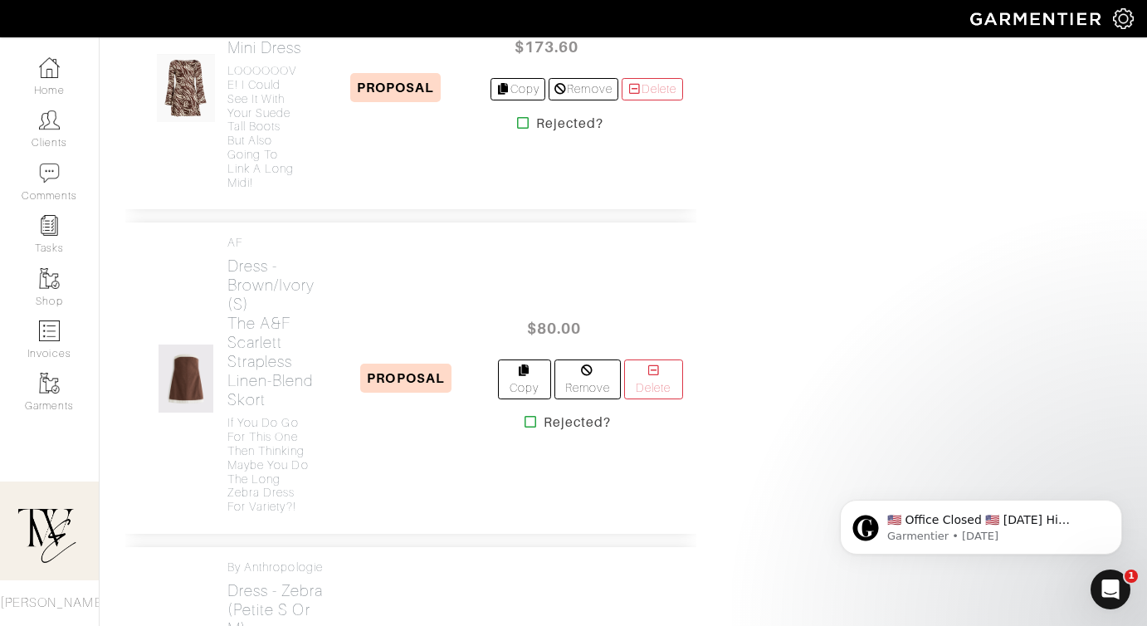
scroll to position [2056, 0]
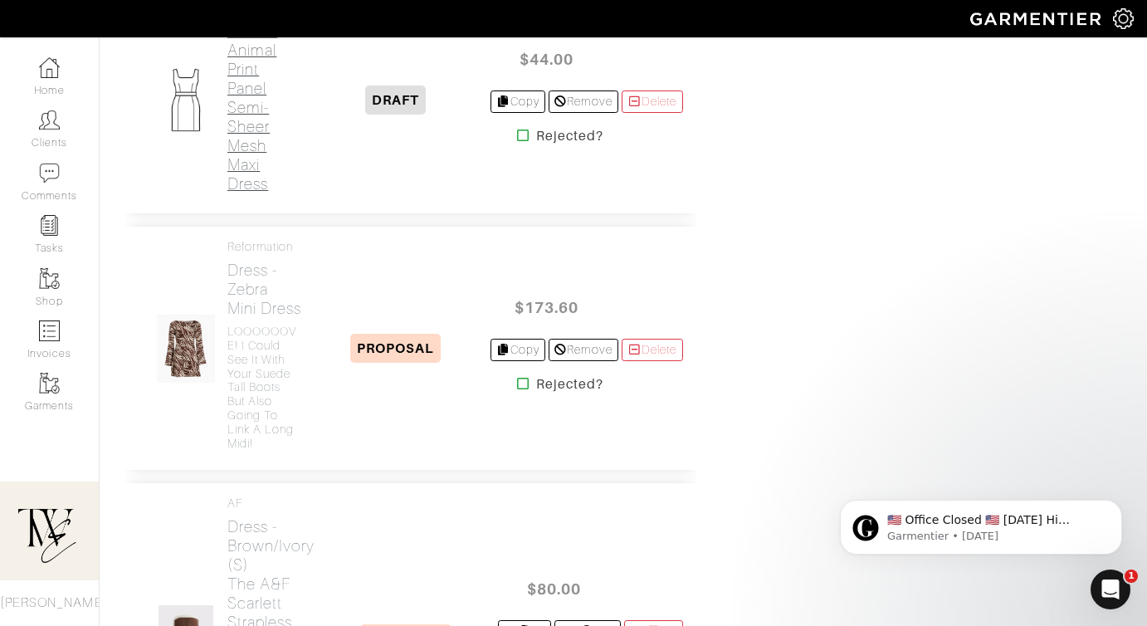
click at [272, 193] on h2 "Dress - Animal Print Panel Semi-Sheer Mesh Maxi Dress" at bounding box center [264, 108] width 75 height 172
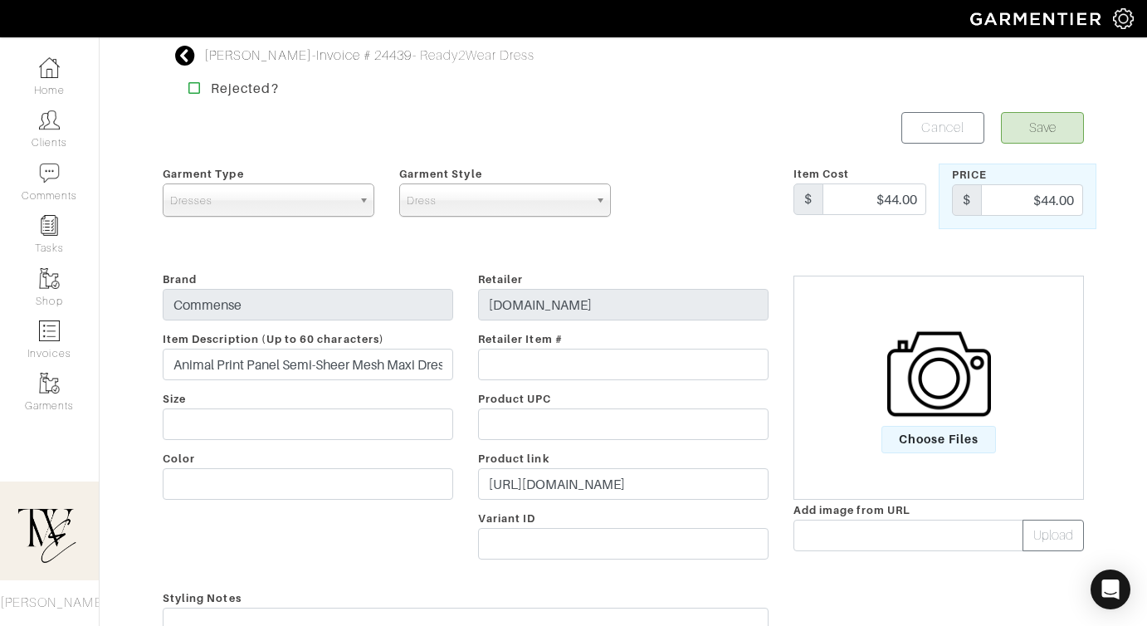
scroll to position [387, 0]
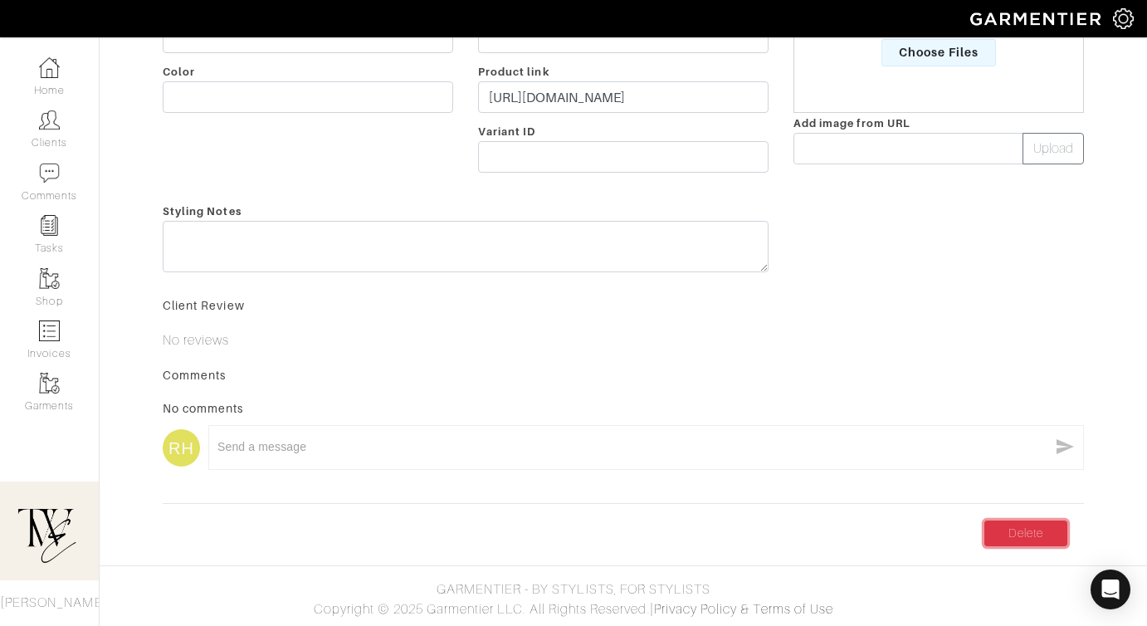
click at [1025, 536] on link "Delete" at bounding box center [1026, 534] width 83 height 26
